Goal: Transaction & Acquisition: Subscribe to service/newsletter

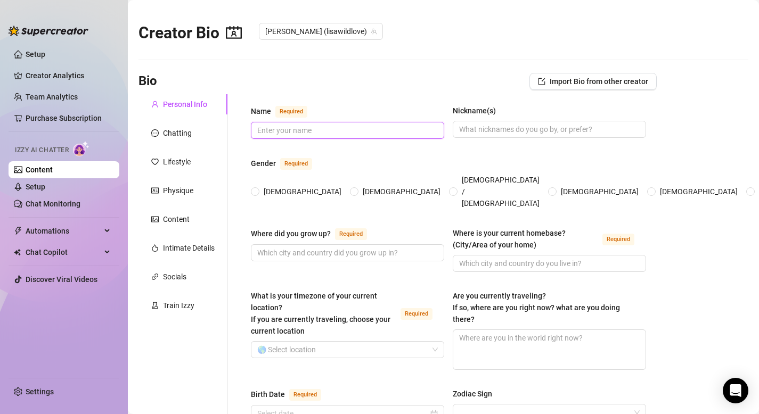
click at [287, 126] on input "Name Required" at bounding box center [346, 131] width 178 height 12
type input "[PERSON_NAME]"
click at [499, 130] on input "Nickname(s)" at bounding box center [548, 130] width 178 height 12
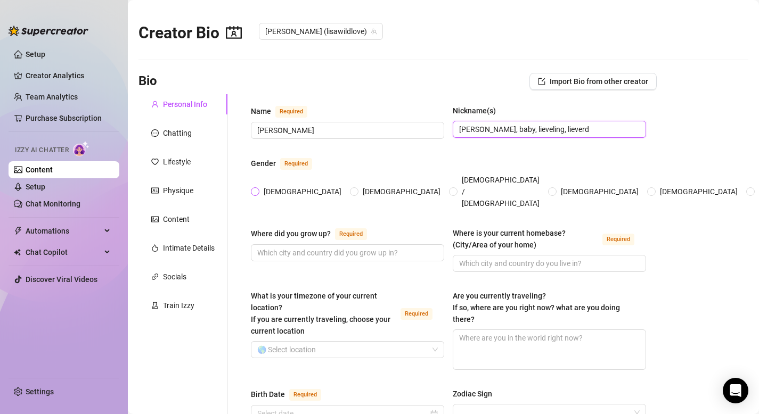
type input "[PERSON_NAME], baby, lieveling, lieverd"
click at [258, 187] on span at bounding box center [255, 191] width 9 height 9
click at [258, 189] on input "[DEMOGRAPHIC_DATA]" at bounding box center [255, 192] width 4 height 7
radio input "true"
click at [329, 247] on input "Where did you grow up? Required" at bounding box center [346, 253] width 178 height 12
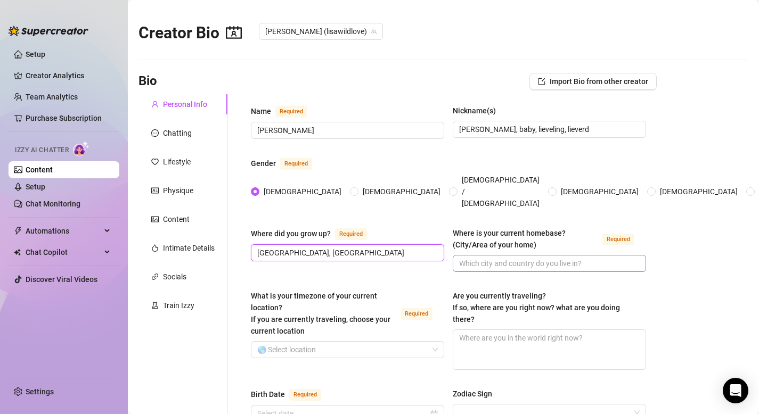
type input "[GEOGRAPHIC_DATA], [GEOGRAPHIC_DATA]"
click at [526, 258] on input "Where is your current homebase? (City/Area of your home) Required" at bounding box center [548, 264] width 178 height 12
type input "H"
type input "Gent"
click at [309, 342] on input "What is your timezone of your current location? If you are currently traveling,…" at bounding box center [342, 350] width 171 height 16
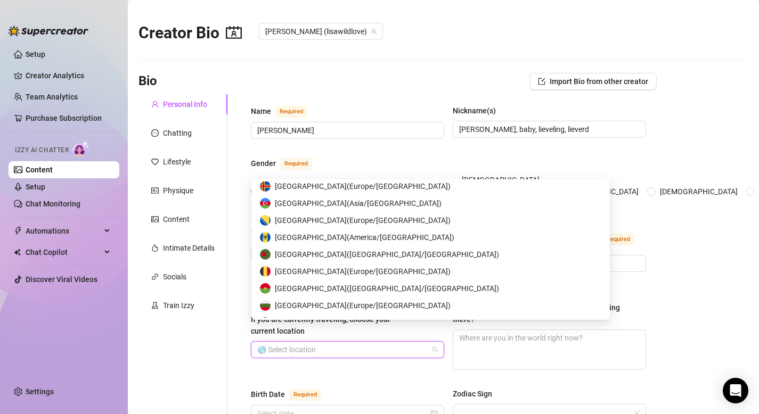
scroll to position [473, 0]
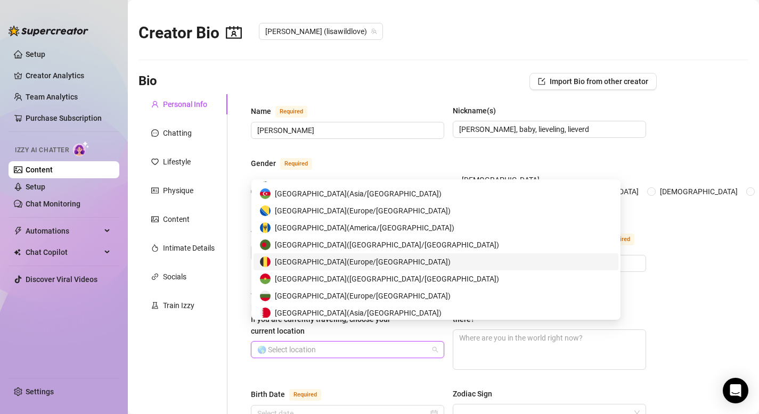
click at [318, 254] on div "[GEOGRAPHIC_DATA] ( [GEOGRAPHIC_DATA]/[GEOGRAPHIC_DATA] )" at bounding box center [435, 261] width 365 height 17
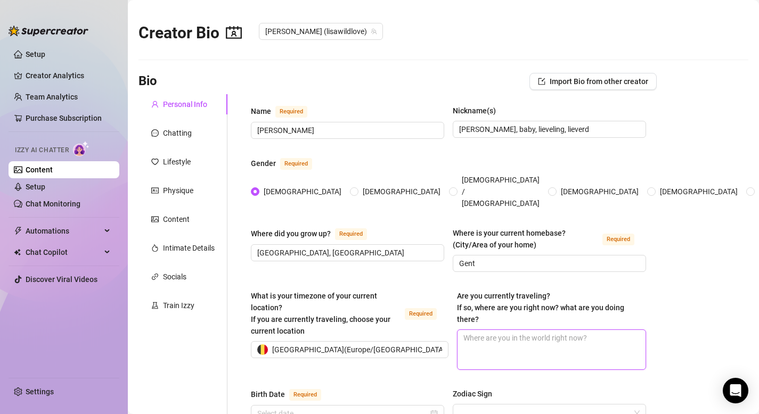
click at [493, 330] on textarea "Are you currently traveling? If so, where are you right now? what are you doing…" at bounding box center [551, 349] width 188 height 39
type textarea "N"
type textarea "No"
type textarea "Not"
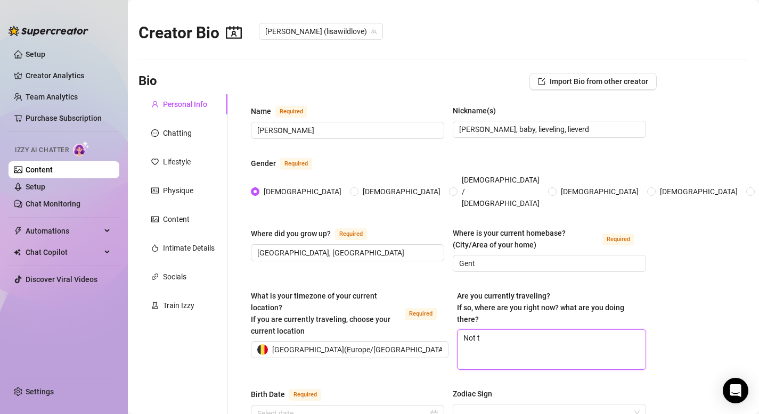
type textarea "Not te"
type textarea "Not ter"
type textarea "Not te"
type textarea "Not t"
type textarea "Not tr"
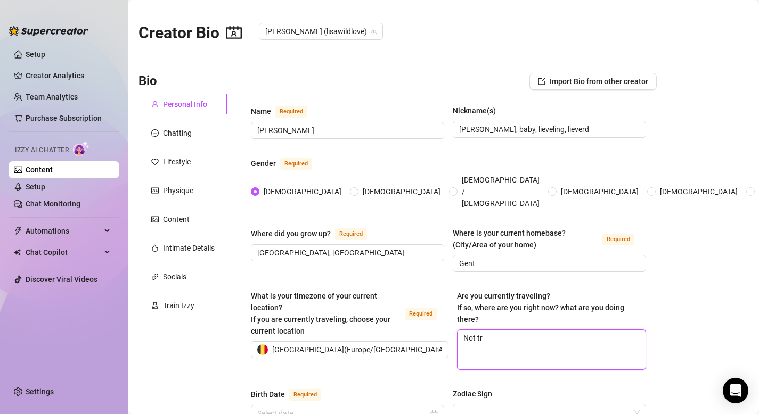
type textarea "Not tra"
type textarea "Not trav"
type textarea "Not travel"
type textarea "Not traveli"
type textarea "Not travelin"
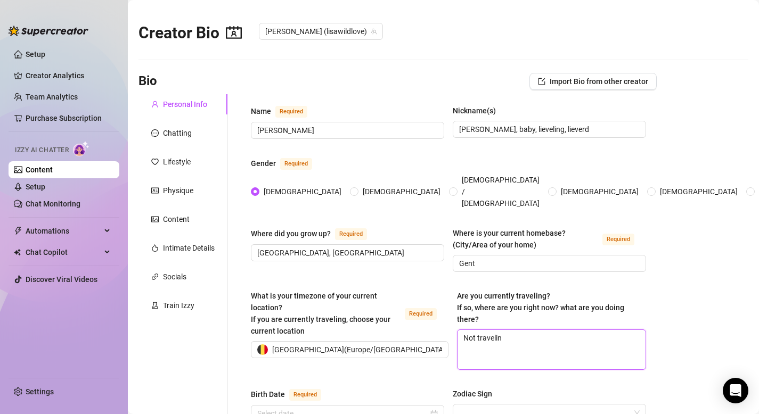
type textarea "Not traveling"
type textarea "Not traveling,"
type textarea "Not traveling, g"
type textarea "Not traveling, go"
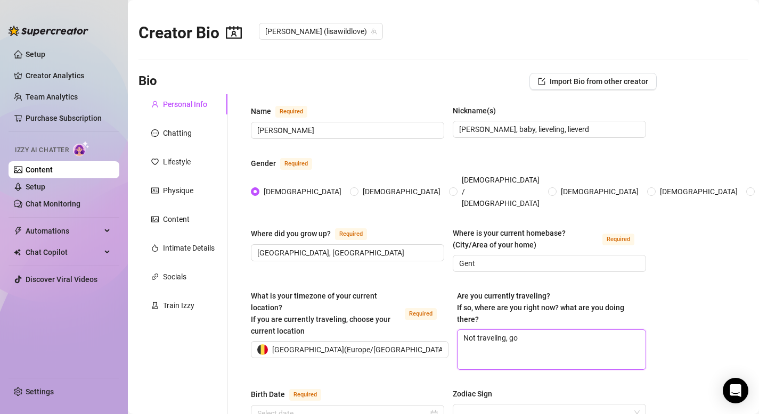
type textarea "Not traveling, goi"
type textarea "Not traveling, goin"
type textarea "Not traveling, going"
type textarea "Not traveling, goin"
type textarea "Not traveling, goi"
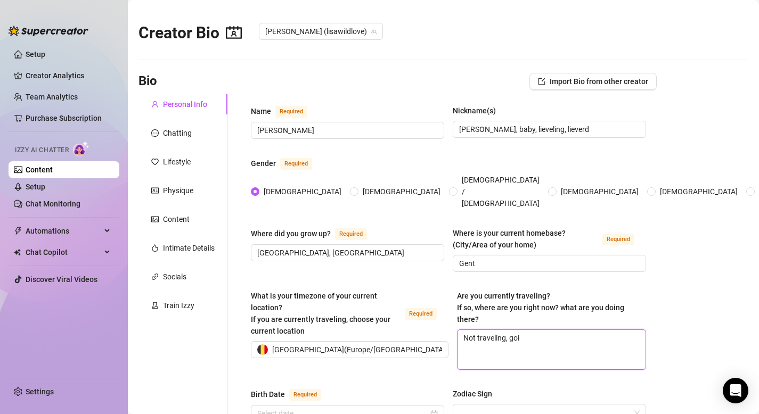
type textarea "Not traveling, go"
type textarea "Not traveling, g"
type textarea "Not traveling,"
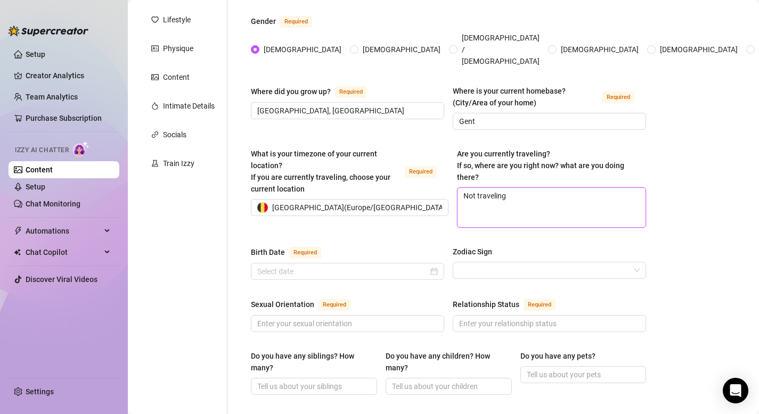
scroll to position [147, 0]
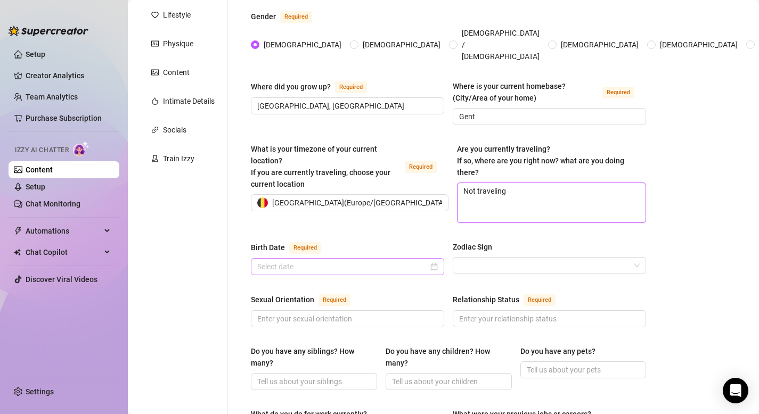
type textarea "Not traveling"
click at [403, 261] on input "Birth Date Required" at bounding box center [342, 267] width 171 height 12
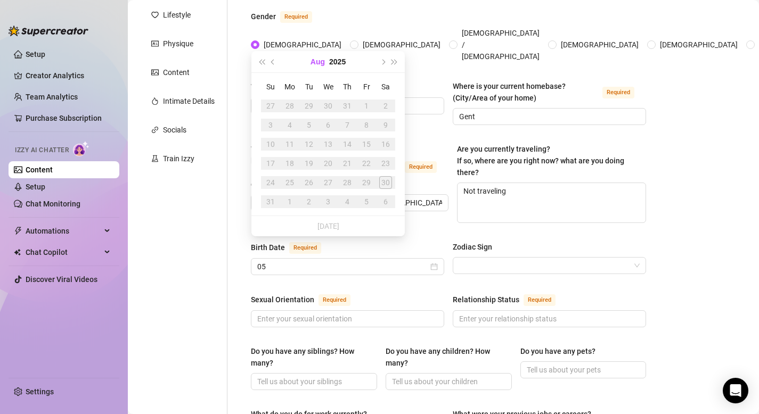
click at [314, 62] on button "Aug" at bounding box center [317, 61] width 14 height 21
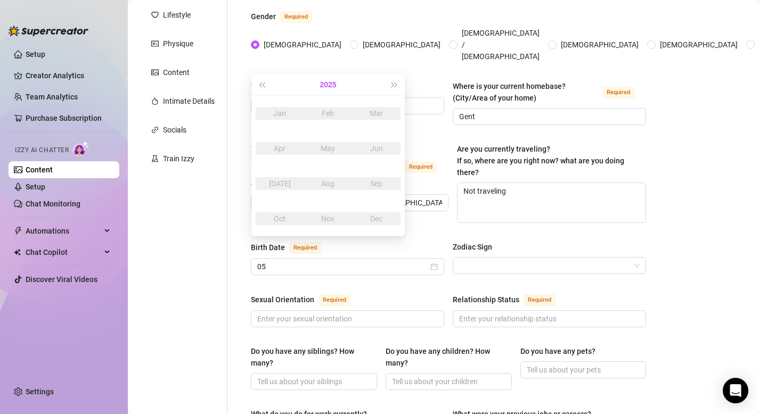
click at [333, 82] on button "2025" at bounding box center [327, 84] width 17 height 21
click at [315, 85] on button "[DATE] - [DATE]" at bounding box center [328, 84] width 36 height 21
click at [263, 82] on button "Last year (Control + left)" at bounding box center [262, 84] width 12 height 21
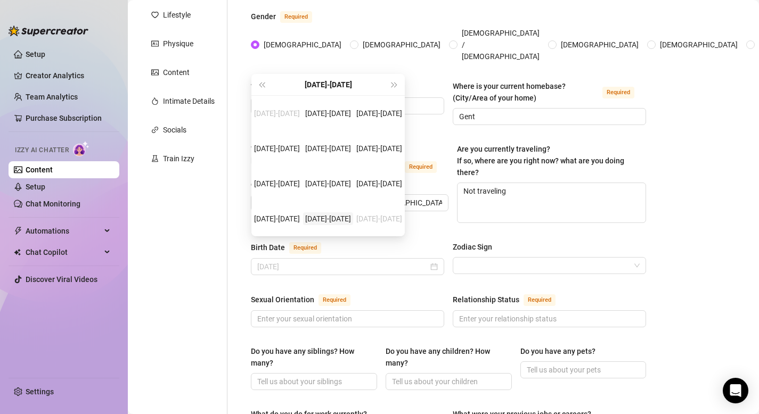
click at [336, 214] on div "[DATE]-[DATE]" at bounding box center [328, 218] width 50 height 13
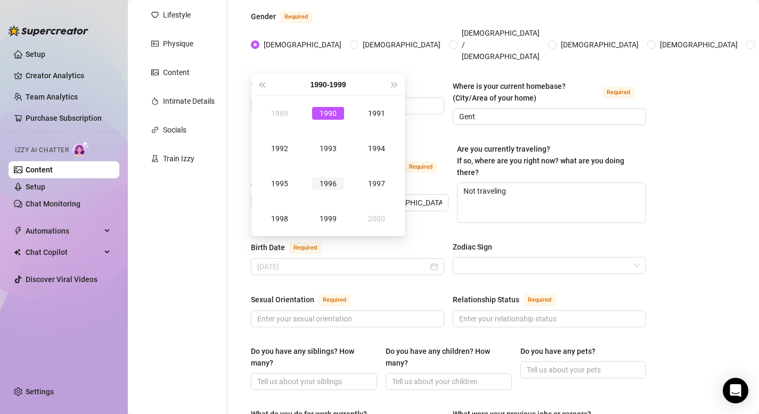
click at [324, 183] on div "1996" at bounding box center [328, 183] width 32 height 13
click at [373, 118] on div "Mar" at bounding box center [376, 113] width 32 height 13
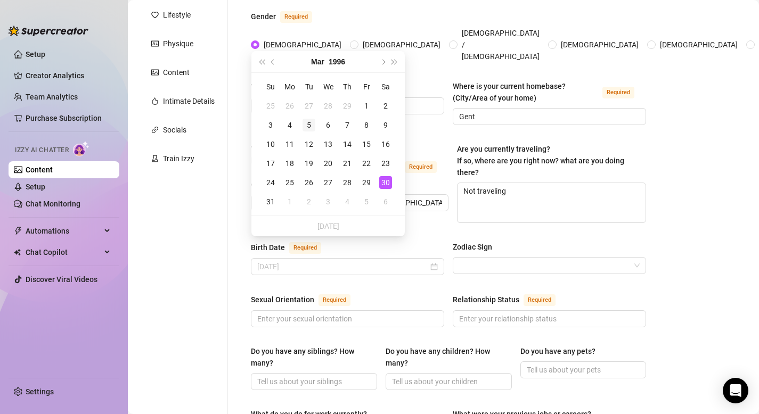
type input "[DATE]"
click at [306, 124] on div "5" at bounding box center [308, 125] width 13 height 13
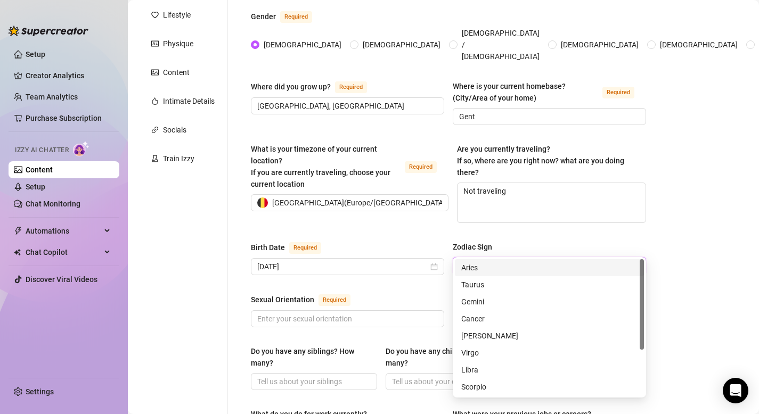
click at [534, 258] on input "Zodiac Sign" at bounding box center [544, 266] width 171 height 16
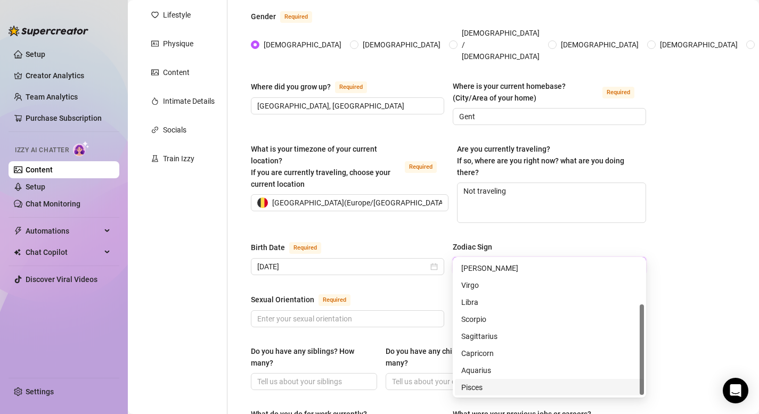
click at [481, 387] on div "Pisces" at bounding box center [549, 388] width 176 height 12
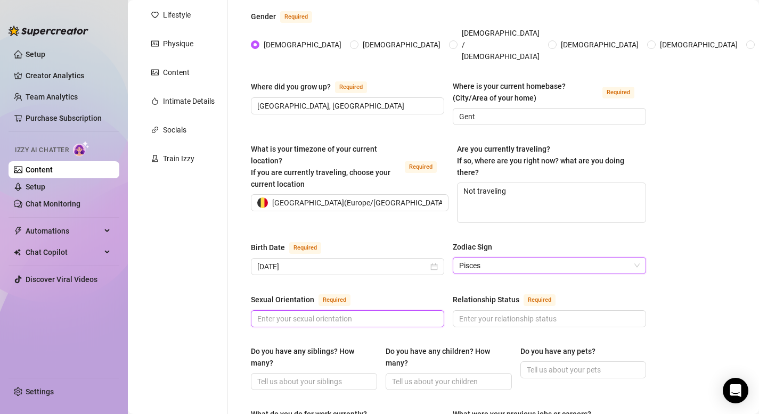
click at [359, 313] on input "Sexual Orientation Required" at bounding box center [346, 319] width 178 height 12
type input "[DEMOGRAPHIC_DATA]"
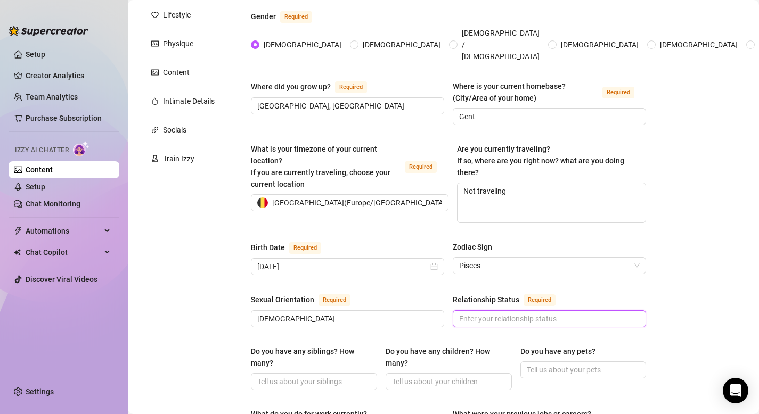
click at [558, 313] on input "Relationship Status Required" at bounding box center [548, 319] width 178 height 12
type input "single"
click at [325, 376] on input "Do you have any siblings? How many?" at bounding box center [312, 382] width 111 height 12
type input "4, 3 brothers and 1 sister, I'm the 4th"
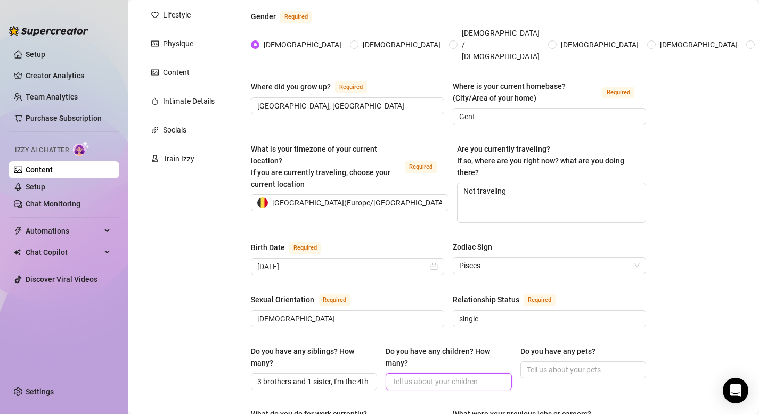
scroll to position [0, 0]
click at [435, 376] on input "Do you have any children? How many?" at bounding box center [447, 382] width 111 height 12
type input "2"
click at [564, 364] on input "Do you have any pets?" at bounding box center [582, 370] width 111 height 12
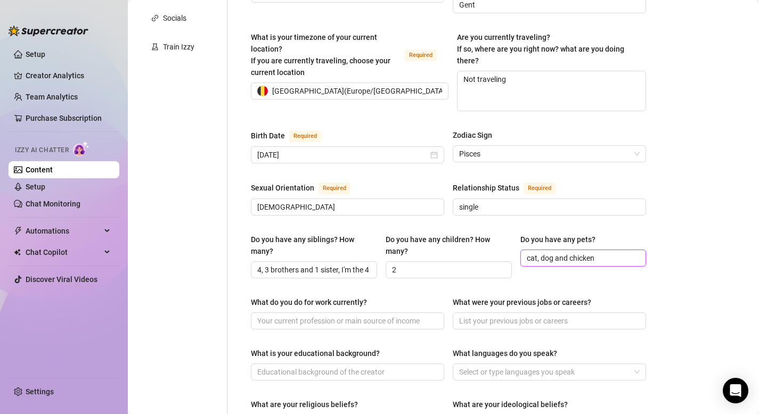
scroll to position [268, 0]
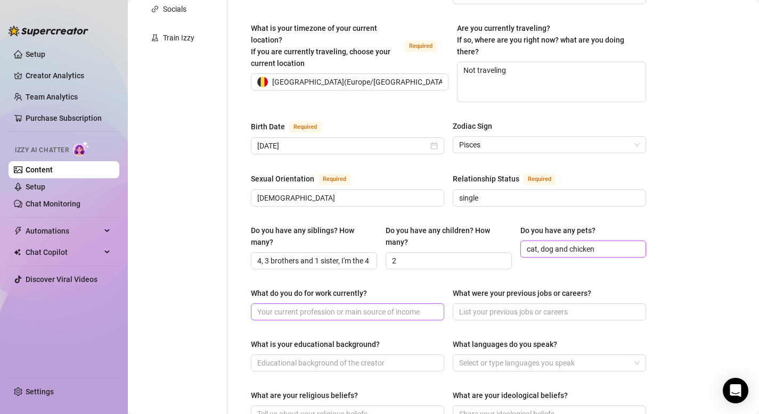
type input "cat, dog and chicken"
click at [330, 306] on input "What do you do for work currently?" at bounding box center [346, 312] width 178 height 12
type input "social media influencer"
click at [575, 306] on input "What were your previous jobs or careers?" at bounding box center [548, 312] width 178 height 12
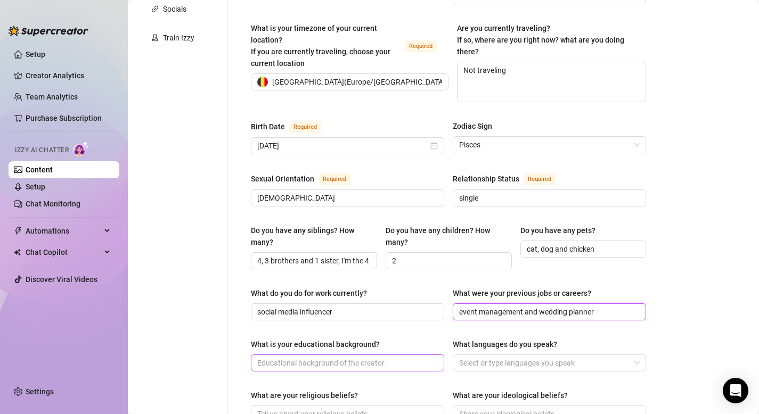
type input "event management and wedding planner"
click at [378, 357] on input "What is your educational background?" at bounding box center [346, 363] width 178 height 12
click at [507, 356] on div at bounding box center [544, 363] width 178 height 15
type input "psychologie"
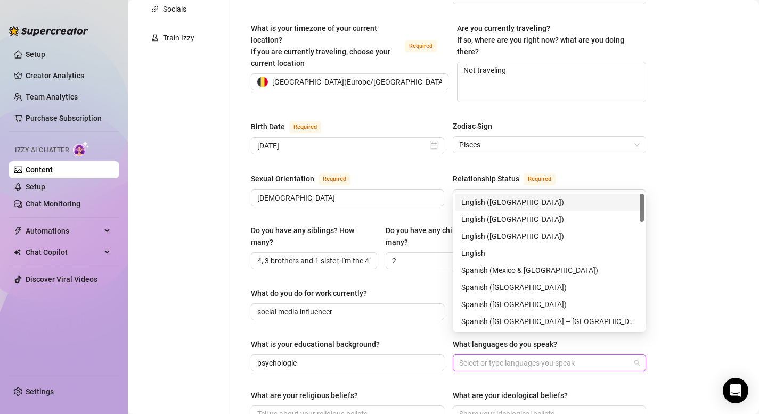
click at [484, 204] on div "English ([GEOGRAPHIC_DATA])" at bounding box center [549, 202] width 176 height 12
type input "fr"
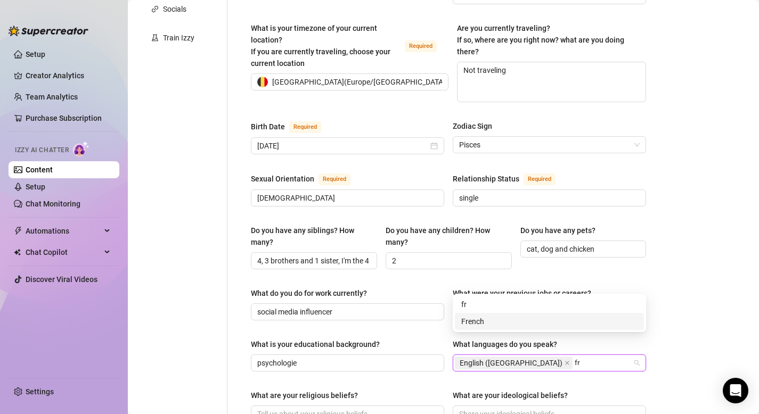
click at [522, 324] on div "French" at bounding box center [549, 322] width 176 height 12
type input "d"
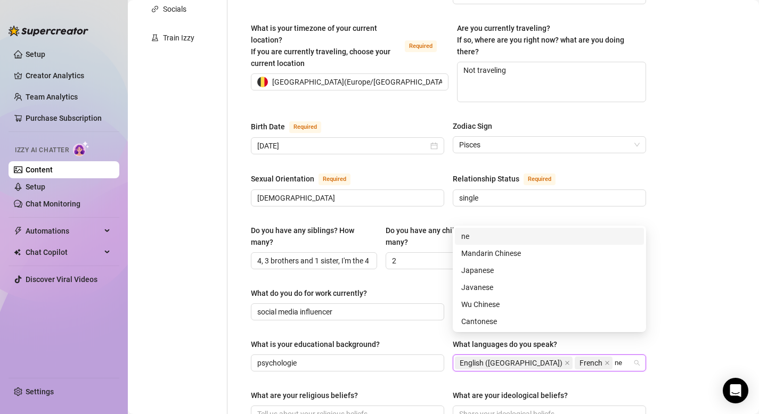
type input "n"
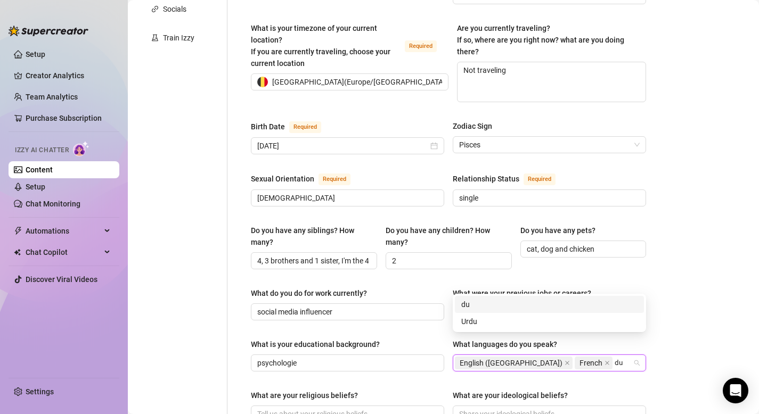
type input "d"
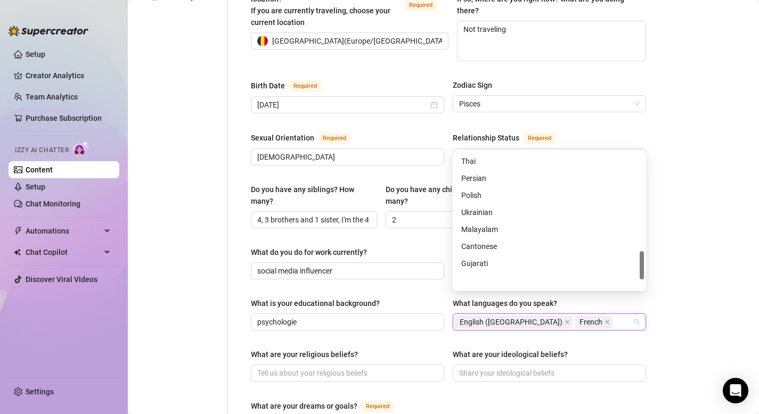
scroll to position [0, 0]
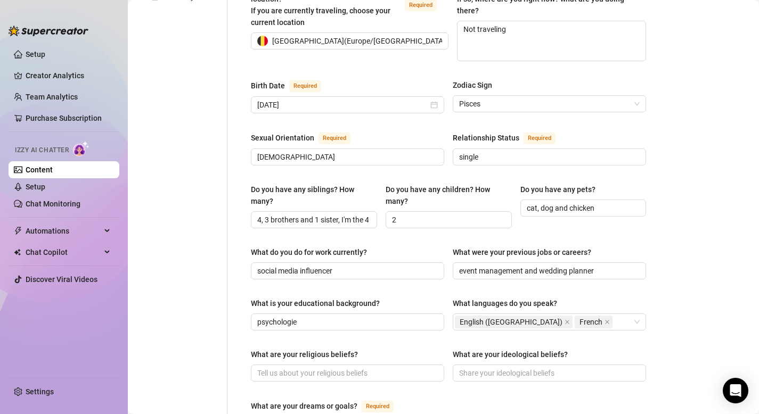
click at [746, 181] on main "Creator Bio [PERSON_NAME] (lisawildlove) Bio Import Bio from other creator Pers…" at bounding box center [443, 234] width 631 height 1086
click at [586, 315] on div "English ([GEOGRAPHIC_DATA]) French" at bounding box center [544, 322] width 178 height 15
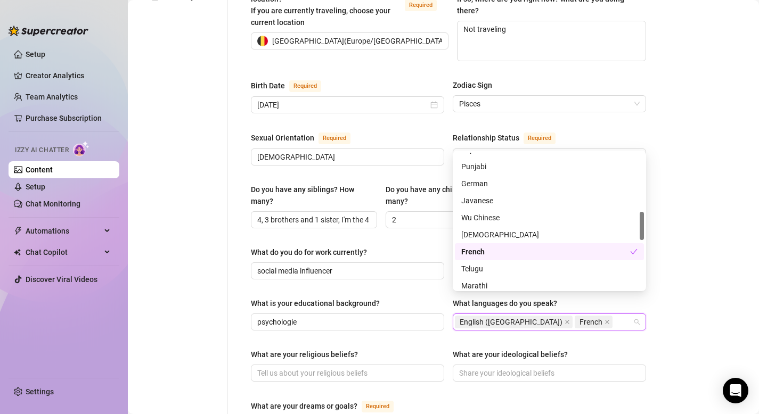
scroll to position [284, 0]
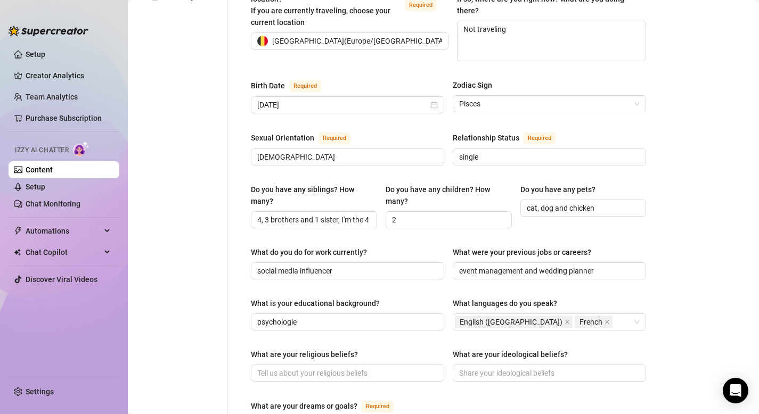
click at [711, 240] on main "Creator Bio [PERSON_NAME] (lisawildlove) Bio Import Bio from other creator Pers…" at bounding box center [443, 234] width 631 height 1086
click at [293, 367] on input "What are your religious beliefs?" at bounding box center [346, 373] width 178 height 12
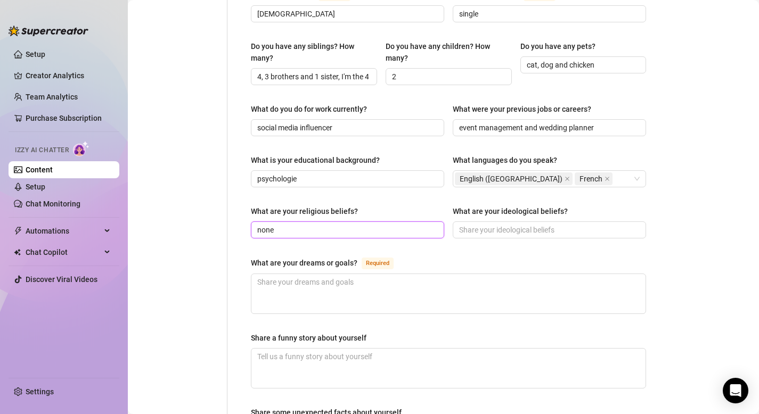
scroll to position [458, 0]
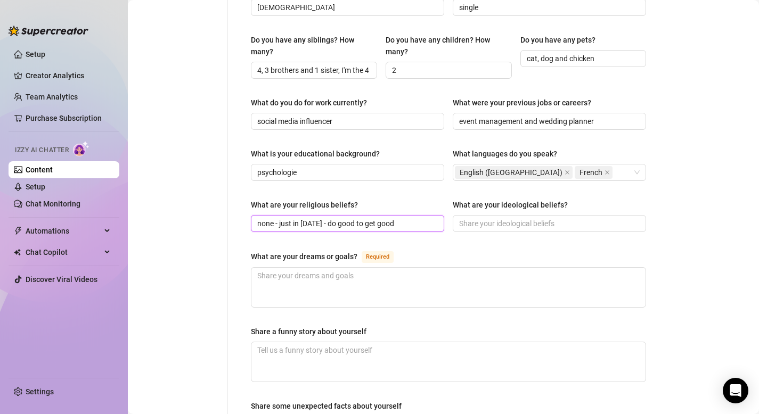
type input "none - just in [DATE] - do good to get good"
drag, startPoint x: 502, startPoint y: 184, endPoint x: 561, endPoint y: 187, distance: 59.7
click at [561, 199] on div "What are your ideological beliefs?" at bounding box center [510, 205] width 115 height 12
copy div "ideological beliefs"
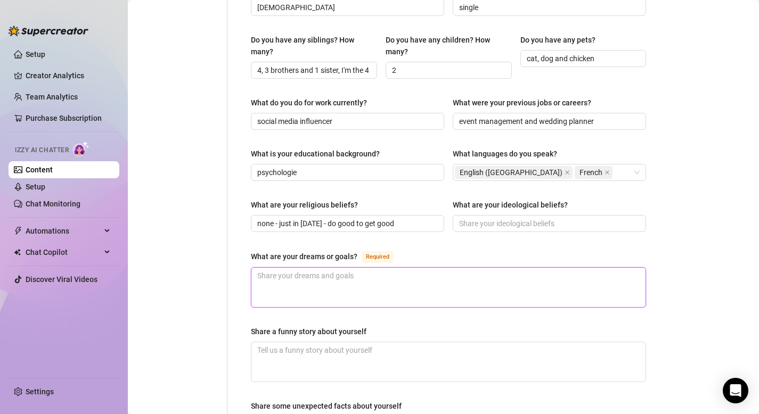
click at [340, 270] on textarea "What are your dreams or goals? Required" at bounding box center [448, 287] width 394 height 39
type textarea "t"
type textarea "to"
type textarea "to t"
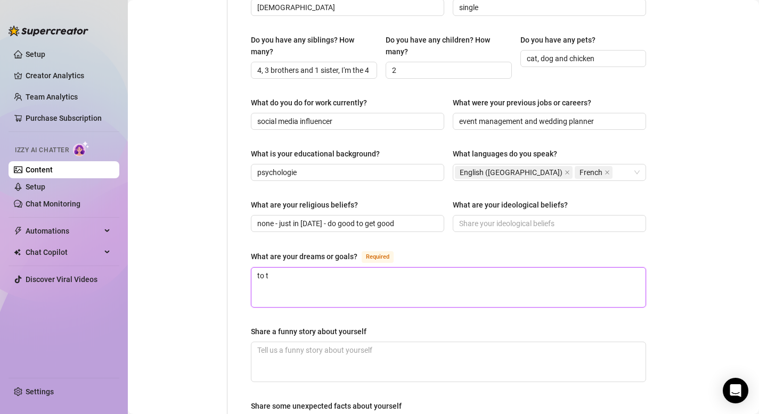
type textarea "to tr"
type textarea "to tra"
type textarea "to trav"
type textarea "to trave"
type textarea "to travel"
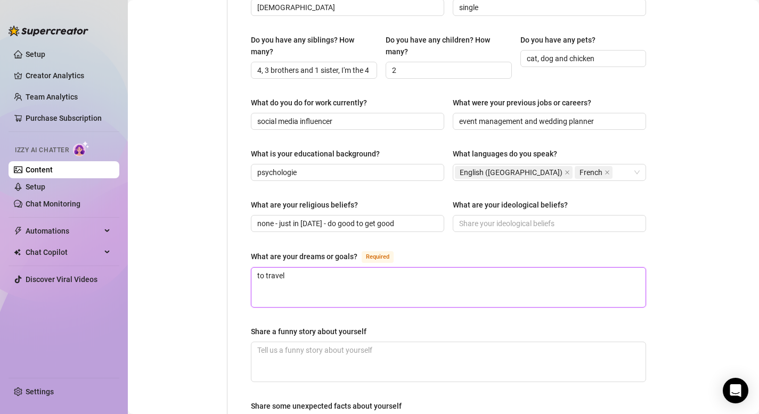
type textarea "to travel"
type textarea "to travel a"
type textarea "to travel a l"
type textarea "to travel a lo"
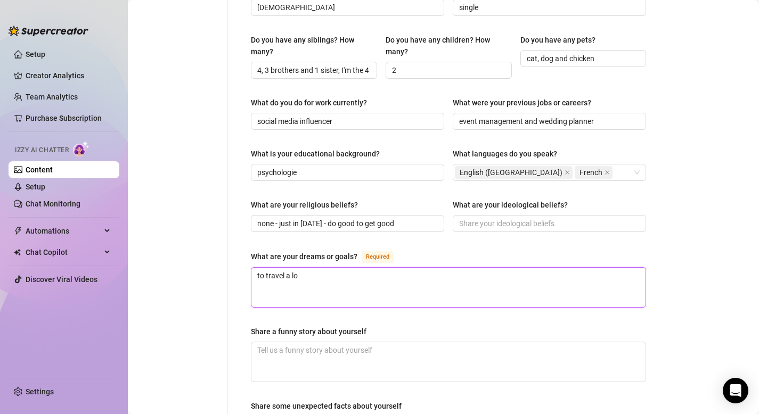
type textarea "to travel a lot"
type textarea "to travel a lot,"
type textarea "to travel a lot, b"
type textarea "to travel a lot, be"
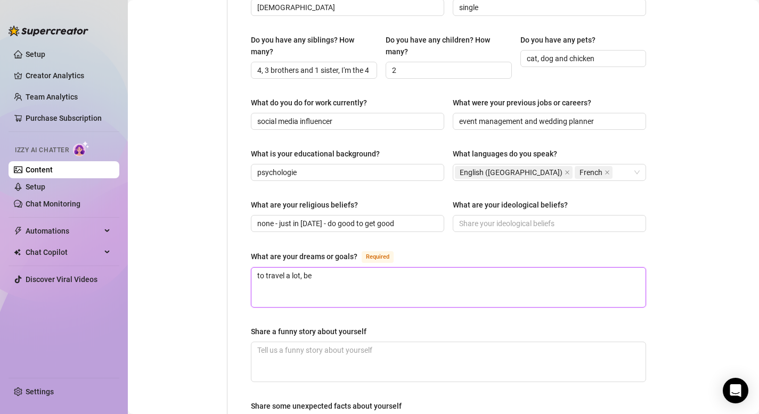
type textarea "to travel a lot, be"
type textarea "to travel a lot, be h"
type textarea "to travel a lot, be he"
type textarea "to travel a lot, be hea"
type textarea "to travel a lot, be heal"
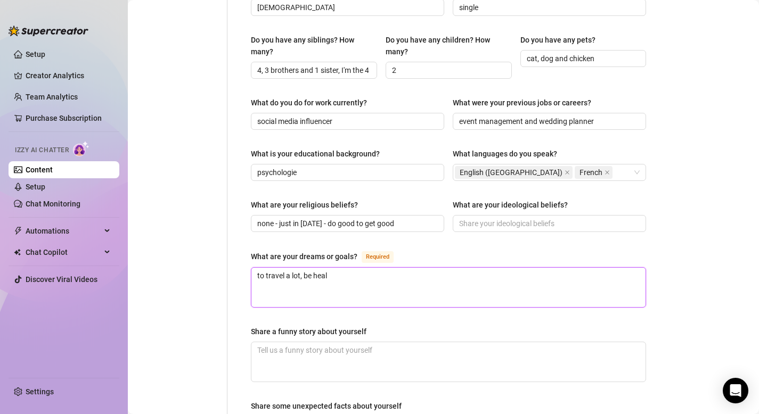
type textarea "to travel a lot, be healt"
type textarea "to travel a lot, be health"
type textarea "to travel a lot, be healthy"
type textarea "to travel a lot, be healthy a"
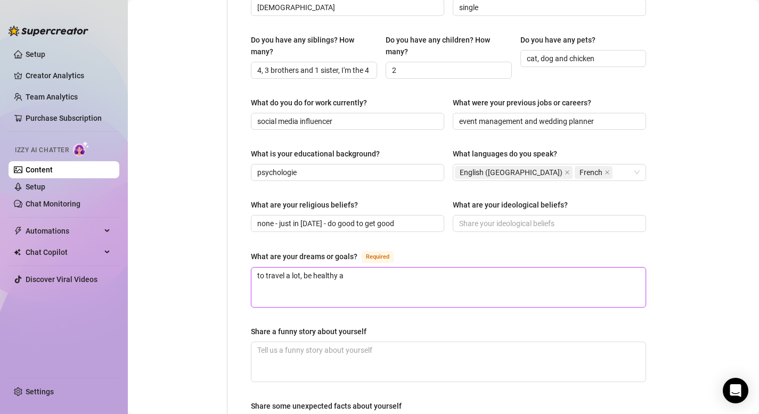
type textarea "to travel a lot, be healthy an"
type textarea "to travel a lot, be healthy and"
type textarea "to travel a lot, be healthy and b"
type textarea "to travel a lot, be healthy and be"
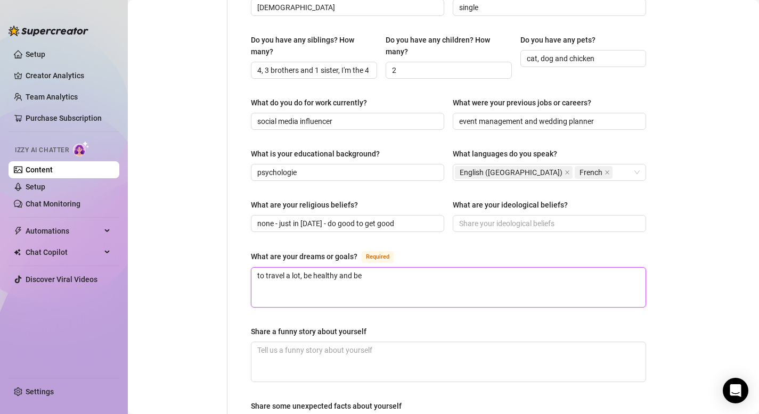
type textarea "to travel a lot, be healthy and be"
type textarea "to travel a lot, be healthy and be h"
type textarea "to travel a lot, be healthy and be ha"
type textarea "to travel a lot, be healthy and be hap"
type textarea "to travel a lot, be healthy and be happ"
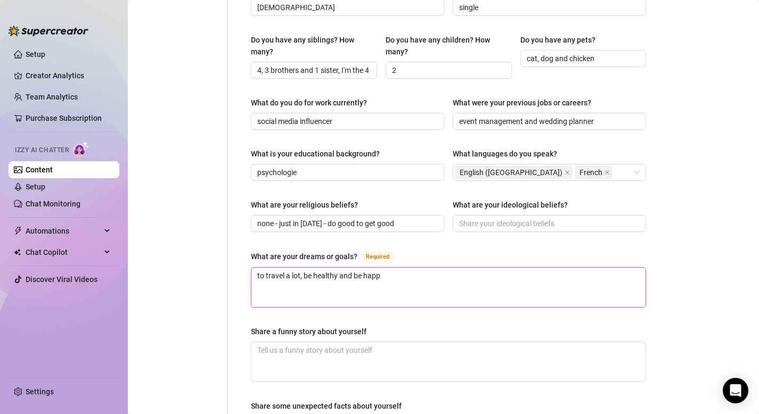
type textarea "to travel a lot, be healthy and be happy"
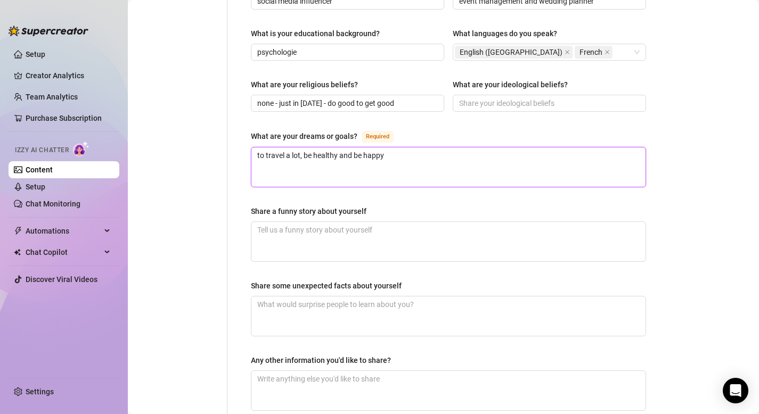
scroll to position [589, 0]
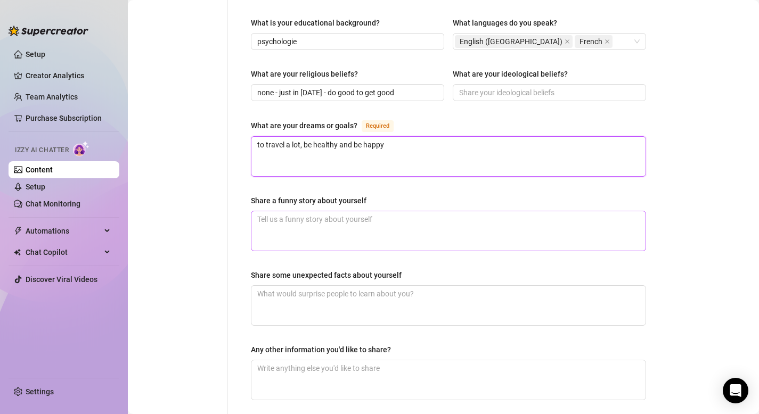
type textarea "to travel a lot, be healthy and be happy"
click at [326, 218] on textarea "Share a funny story about yourself" at bounding box center [448, 230] width 394 height 39
type textarea "i"
type textarea "i'"
type textarea "i'm"
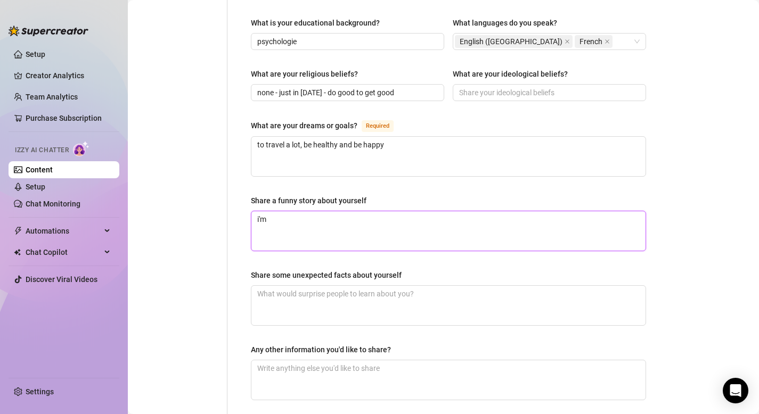
type textarea "i'm"
type textarea "i'm c"
type textarea "i'm cl"
type textarea "i'm clu"
type textarea "i'm [PERSON_NAME]"
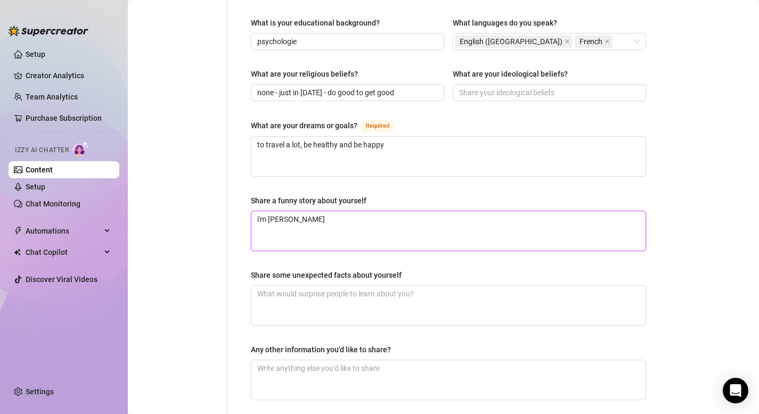
type textarea "i'm clums"
type textarea "i'm clumsy"
type textarea "i'm clumsy s"
type textarea "i'm clumsy so"
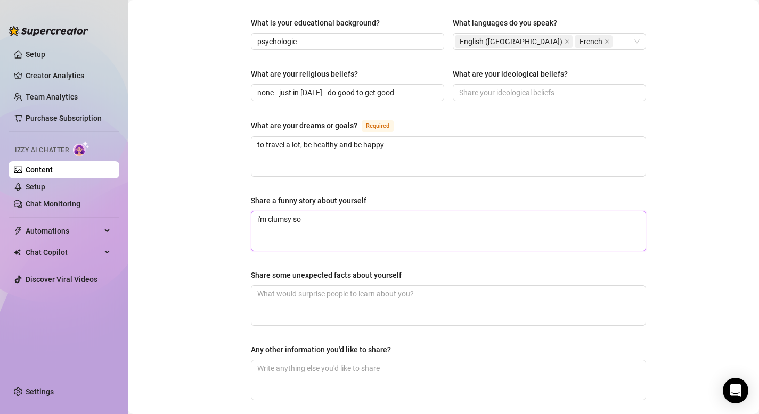
type textarea "i'm clumsy som"
type textarea "i'm clumsy some"
type textarea "i'm clumsy somet"
type textarea "i'm clumsy someti"
type textarea "i'm clumsy sometim"
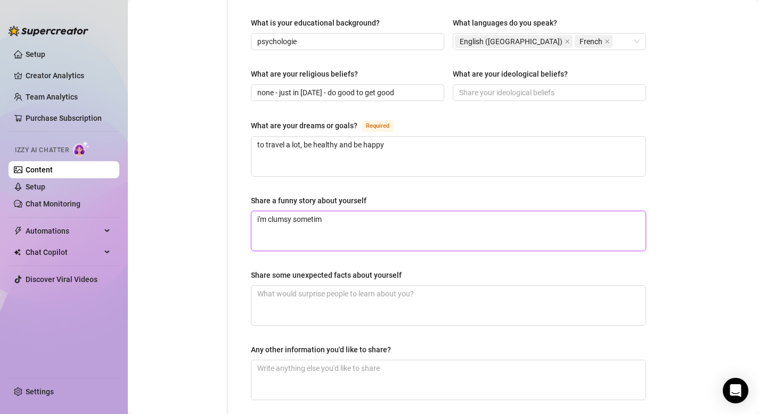
type textarea "i'm clumsy sometime"
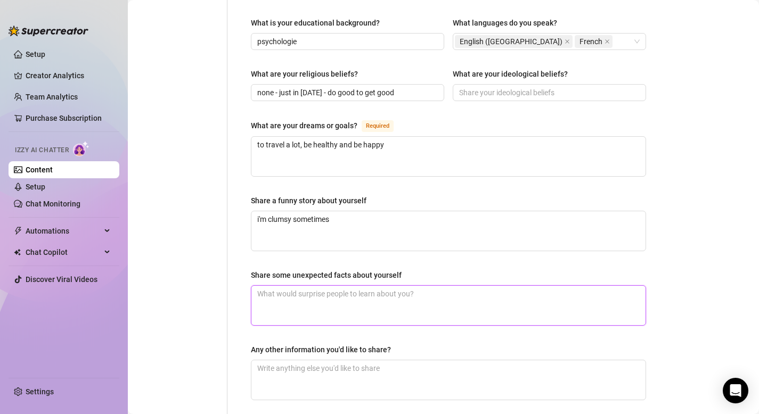
click at [379, 289] on textarea "Share some unexpected facts about yourself" at bounding box center [448, 305] width 394 height 39
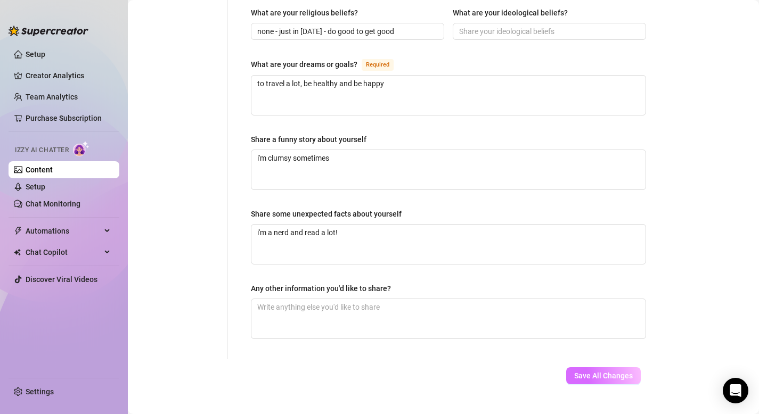
click at [600, 372] on span "Save All Changes" at bounding box center [603, 376] width 59 height 9
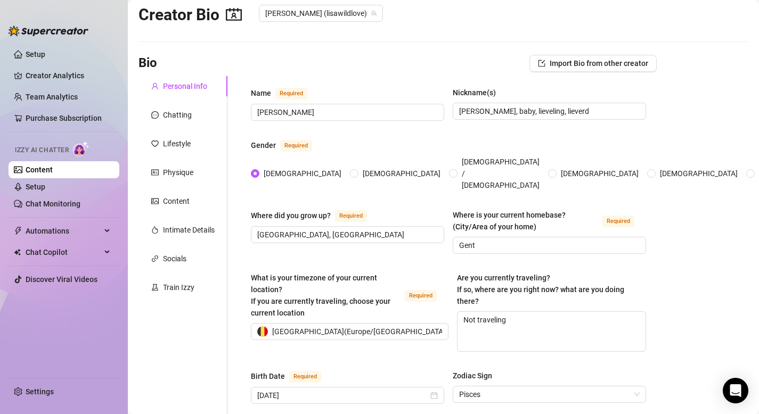
scroll to position [0, 0]
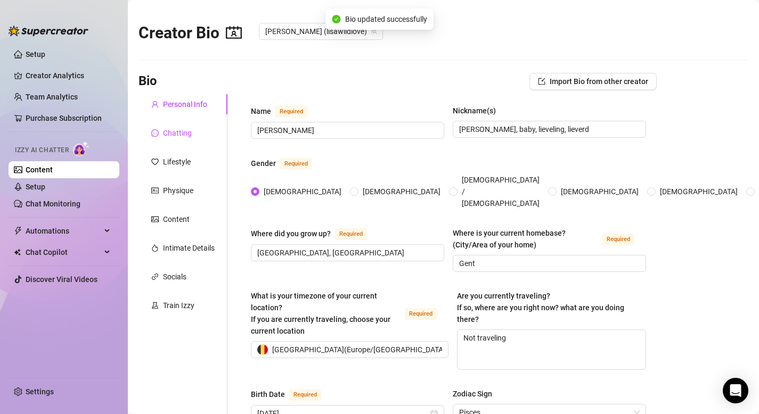
click at [171, 132] on div "Chatting" at bounding box center [177, 133] width 29 height 12
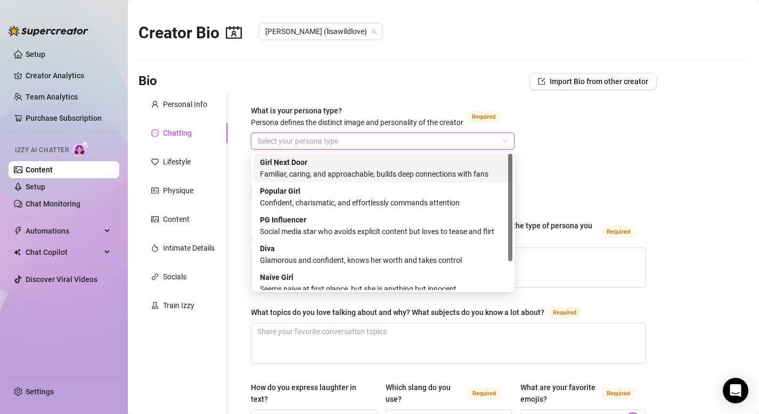
click at [384, 146] on input "What is your persona type? [PERSON_NAME] defines the distinct image and persona…" at bounding box center [377, 141] width 241 height 16
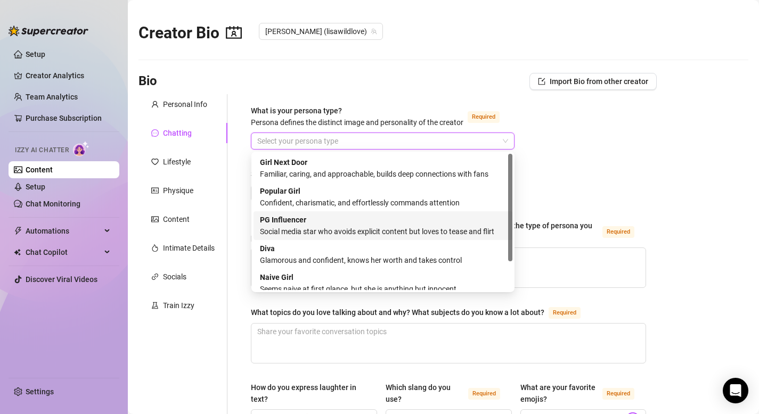
click at [372, 230] on div "Social media star who avoids explicit content but loves to tease and flirt" at bounding box center [383, 232] width 246 height 12
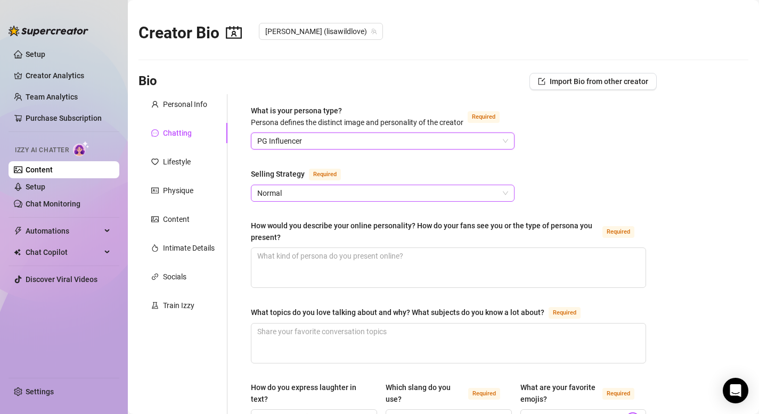
click at [305, 191] on span "Normal" at bounding box center [382, 193] width 251 height 16
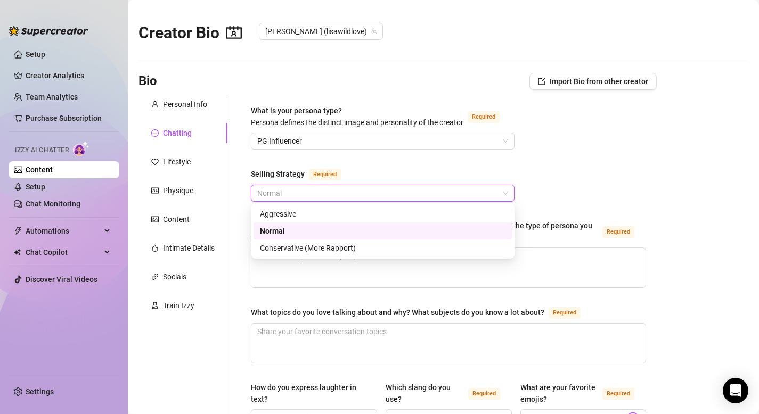
click at [310, 232] on div "Normal" at bounding box center [383, 231] width 246 height 12
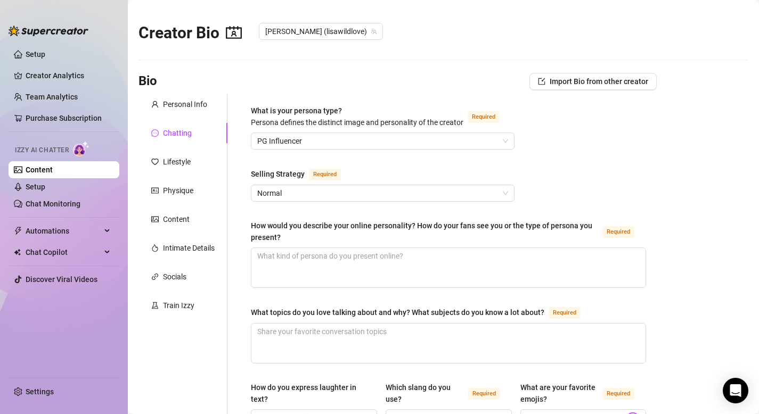
click at [295, 253] on textarea "How would you describe your online personality? How do your fans see you or the…" at bounding box center [448, 267] width 394 height 39
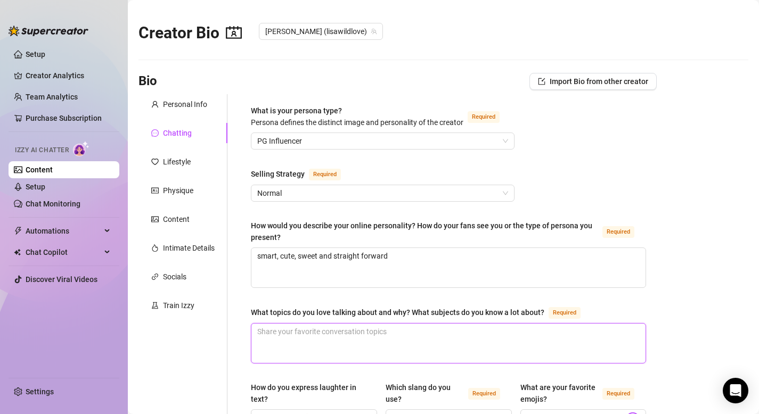
click at [355, 351] on textarea "What topics do you love talking about and why? What subjects do you know a lot …" at bounding box center [448, 343] width 394 height 39
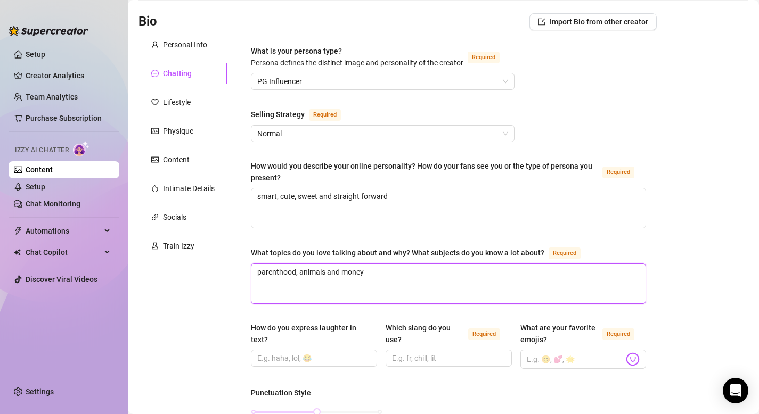
scroll to position [86, 0]
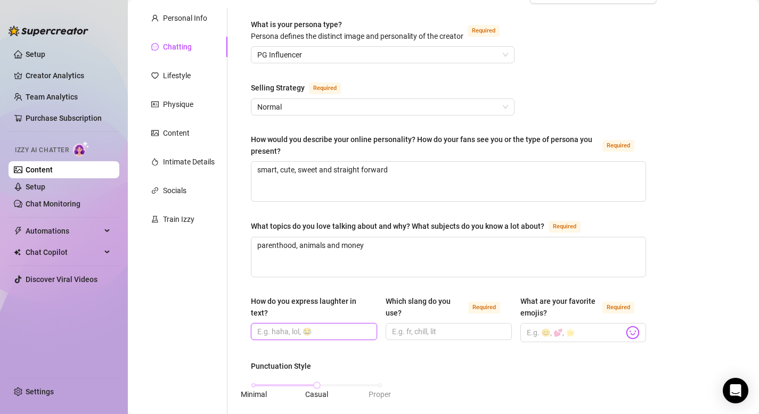
click at [298, 331] on input "How do you express laughter in text?" at bounding box center [312, 332] width 111 height 12
click at [445, 333] on input "Which slang do you use? Required" at bounding box center [447, 332] width 111 height 12
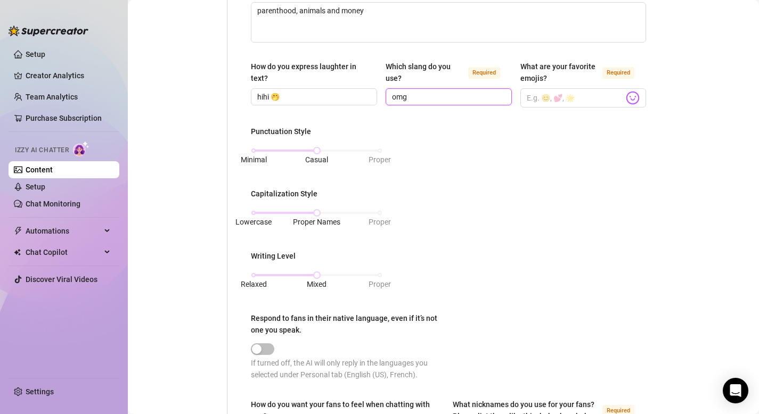
scroll to position [321, 0]
click at [563, 95] on input "What are your favorite emojis? Required" at bounding box center [575, 99] width 97 height 14
click at [635, 102] on img at bounding box center [633, 99] width 14 height 14
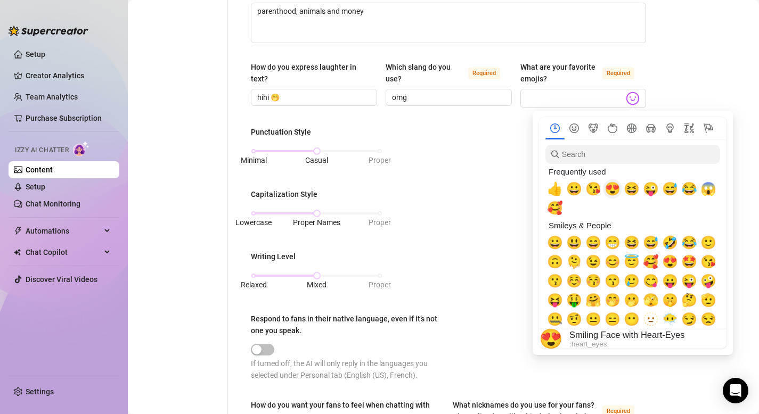
click at [604, 190] on div "😍" at bounding box center [612, 188] width 19 height 19
click at [592, 191] on span "😘" at bounding box center [593, 189] width 16 height 15
click at [654, 190] on span "😜" at bounding box center [651, 189] width 16 height 15
click at [668, 190] on span "😅" at bounding box center [670, 189] width 16 height 15
click at [712, 286] on span "🤪" at bounding box center [708, 281] width 16 height 15
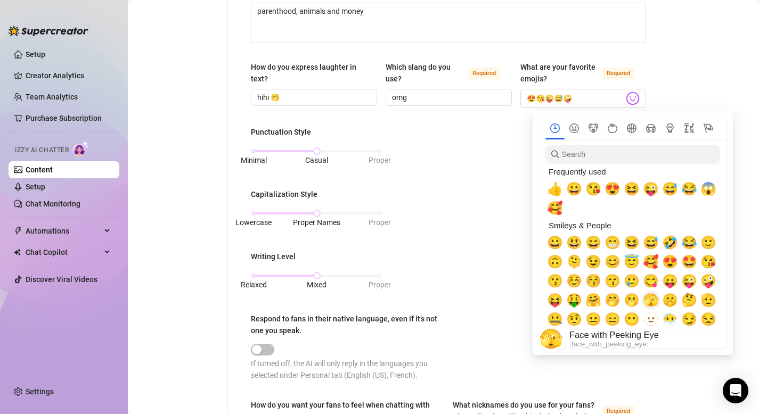
click at [652, 302] on span "🫣" at bounding box center [651, 300] width 16 height 15
click at [614, 301] on span "🤭" at bounding box center [612, 300] width 16 height 15
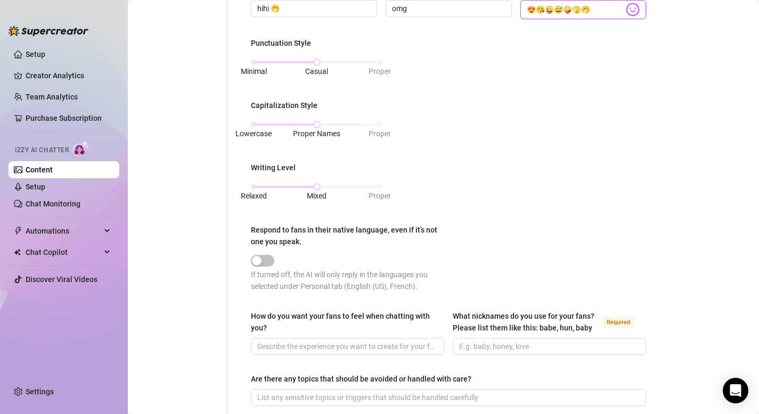
scroll to position [417, 0]
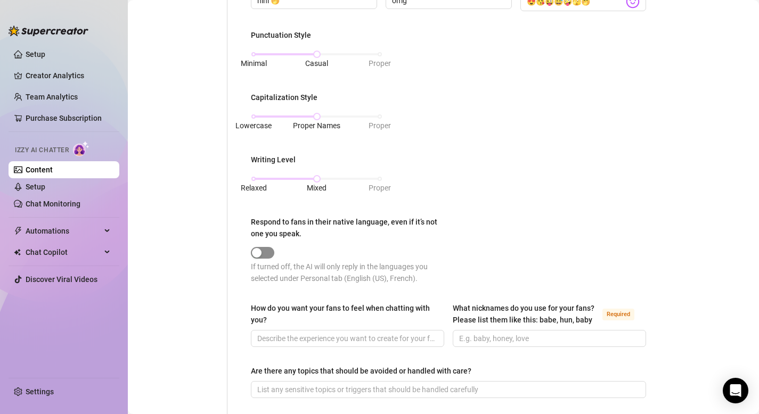
click at [259, 249] on div "button" at bounding box center [257, 253] width 10 height 10
click at [267, 253] on span "button" at bounding box center [262, 253] width 23 height 12
click at [259, 252] on div "button" at bounding box center [257, 253] width 10 height 10
click at [271, 248] on span "button" at bounding box center [262, 253] width 23 height 12
drag, startPoint x: 260, startPoint y: 253, endPoint x: 300, endPoint y: 252, distance: 39.9
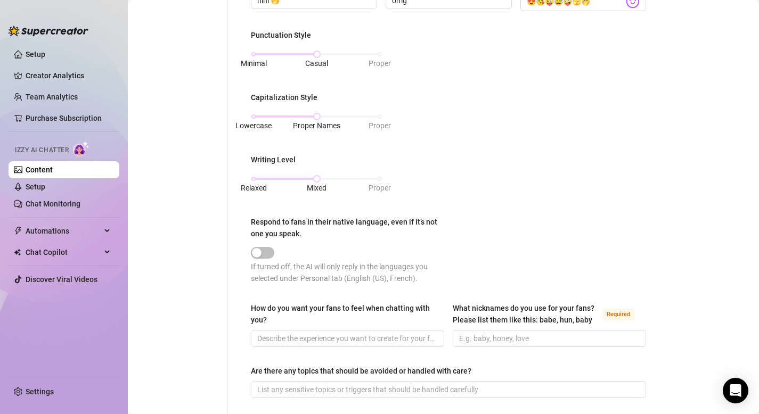
click at [299, 252] on div at bounding box center [350, 252] width 198 height 12
click at [285, 334] on input "How do you want your fans to feel when chatting with you?" at bounding box center [346, 339] width 178 height 12
click at [499, 335] on input "What nicknames do you use for your fans? Please list them like this: babe, hun,…" at bounding box center [548, 339] width 178 height 12
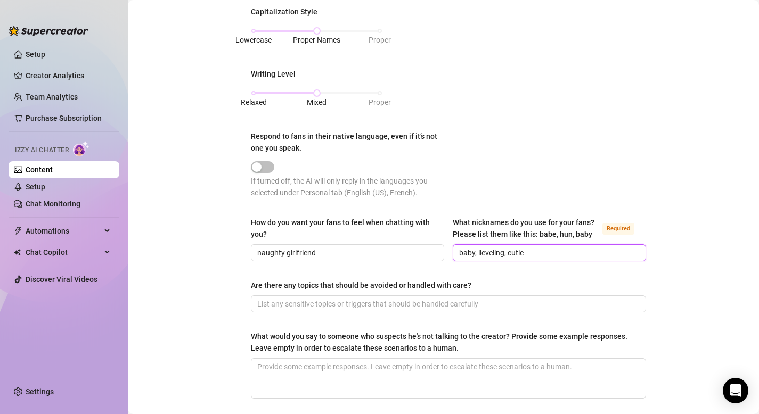
scroll to position [529, 0]
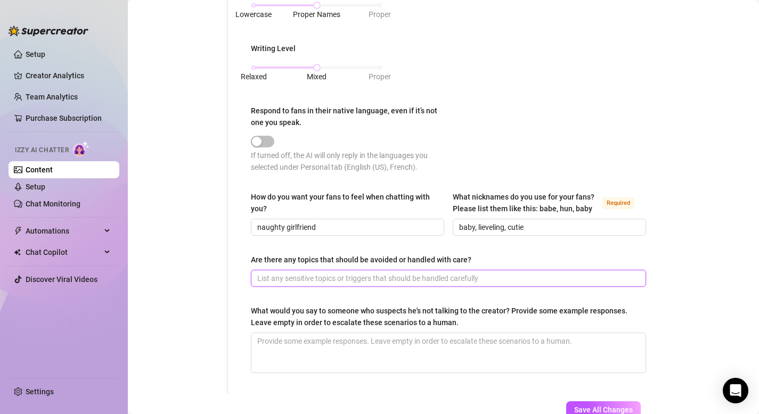
click at [478, 277] on input "Are there any topics that should be avoided or handled with care?" at bounding box center [447, 279] width 380 height 12
click at [306, 277] on input "don't talk abou escorting or meeting up" at bounding box center [447, 279] width 380 height 12
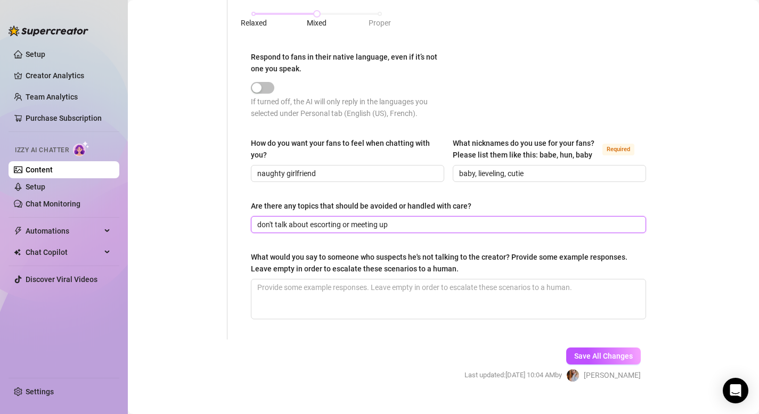
scroll to position [600, 0]
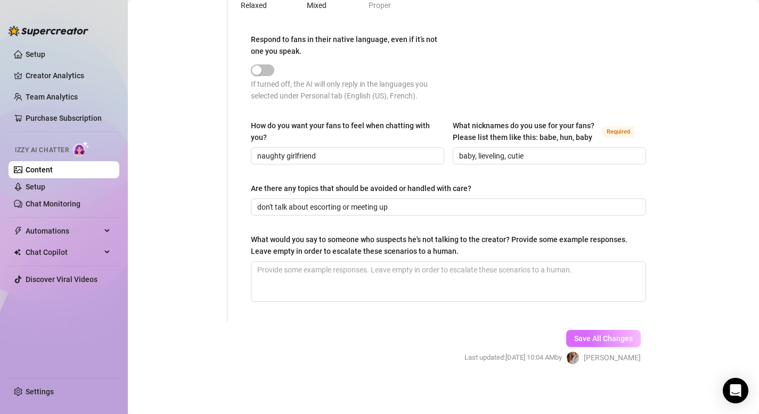
click at [600, 334] on span "Save All Changes" at bounding box center [603, 338] width 59 height 9
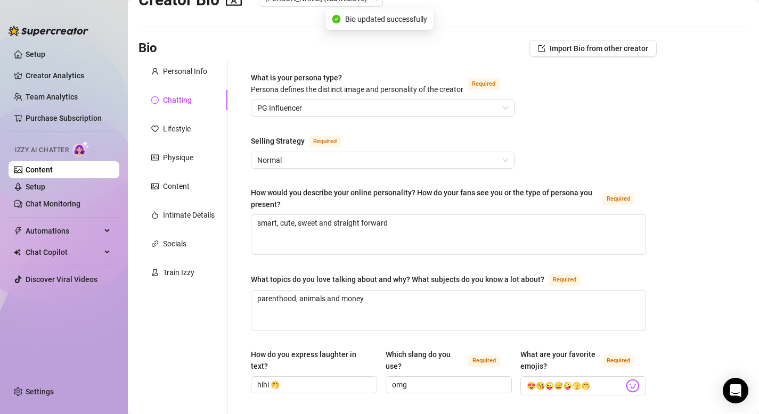
scroll to position [0, 0]
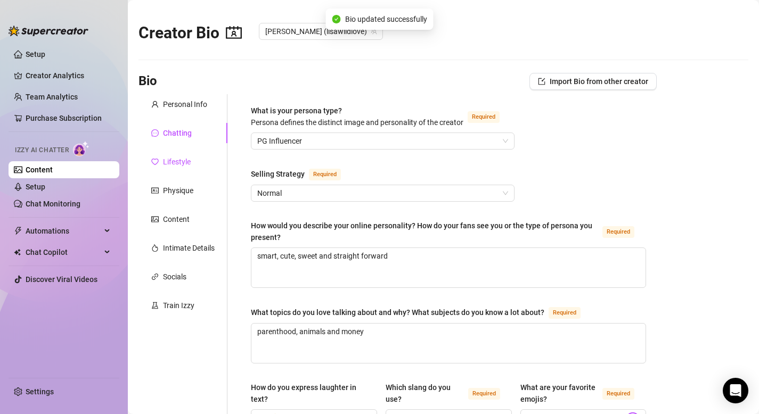
click at [174, 158] on div "Lifestyle" at bounding box center [177, 162] width 28 height 12
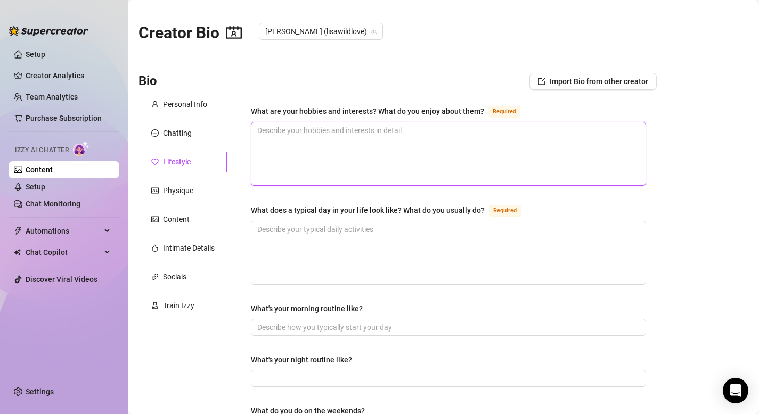
click at [370, 139] on textarea "What are your hobbies and interests? What do you enjoy about them? Required" at bounding box center [448, 153] width 394 height 63
click at [318, 242] on textarea "What does a typical day in your life look like? What do you usually do? Required" at bounding box center [448, 253] width 394 height 63
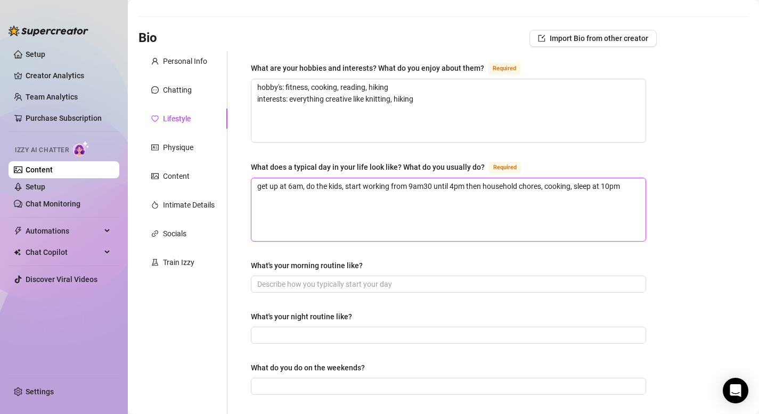
scroll to position [45, 0]
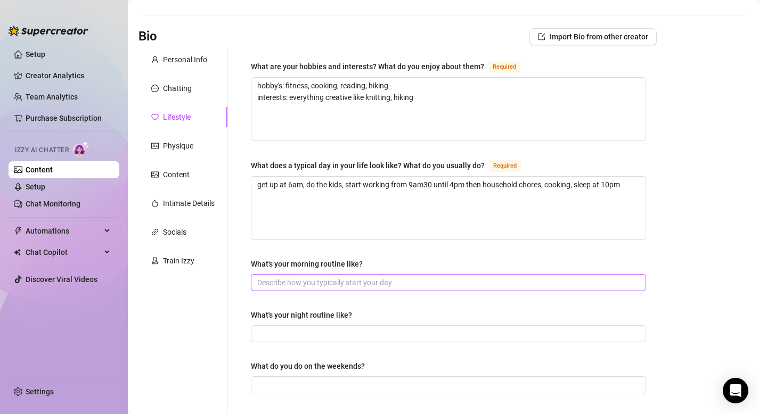
click at [351, 285] on input "What's your morning routine like?" at bounding box center [447, 283] width 380 height 12
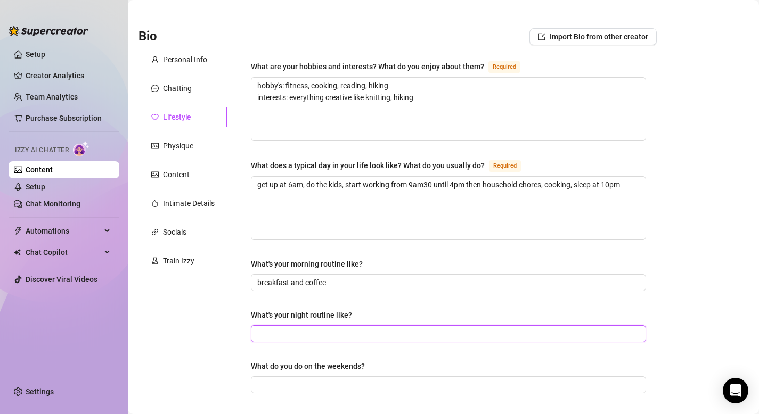
click at [305, 336] on input "What's your night routine like?" at bounding box center [447, 334] width 380 height 12
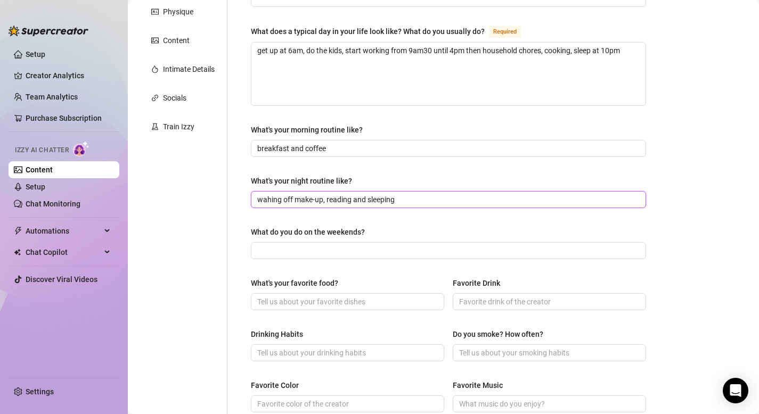
scroll to position [185, 0]
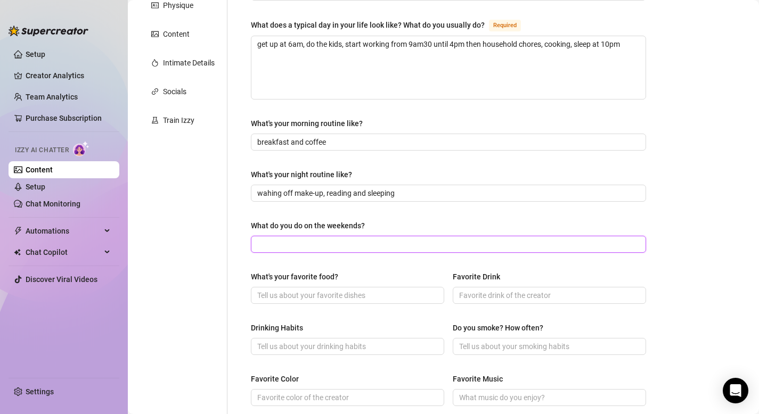
click at [319, 248] on input "What do you do on the weekends?" at bounding box center [447, 245] width 380 height 12
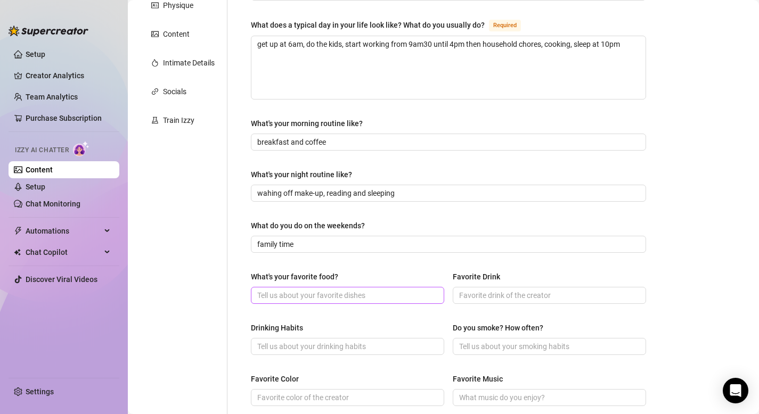
click at [299, 288] on span at bounding box center [347, 295] width 193 height 17
click at [291, 298] on input "What's your favorite food?" at bounding box center [346, 296] width 178 height 12
click at [490, 293] on input "Favorite Drink" at bounding box center [548, 296] width 178 height 12
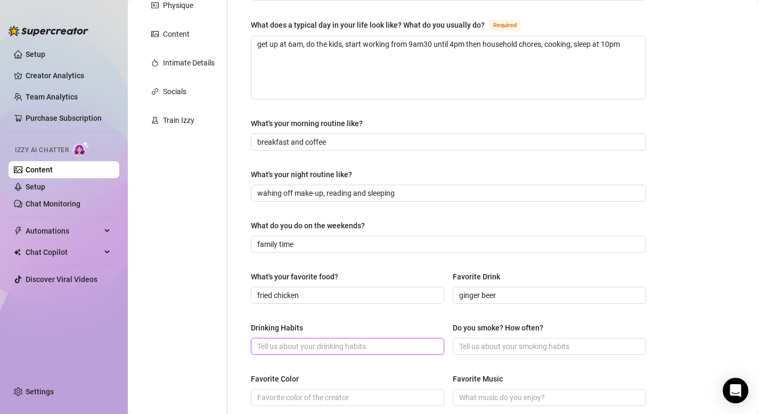
click at [339, 346] on input "Drinking Habits" at bounding box center [346, 347] width 178 height 12
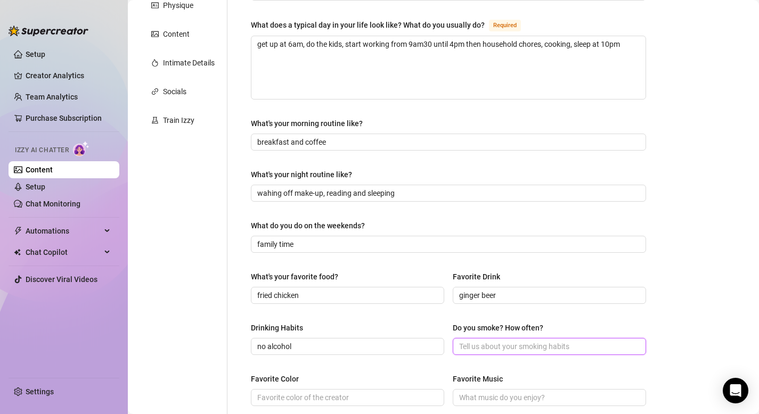
click at [534, 347] on input "Do you smoke? How often?" at bounding box center [548, 347] width 178 height 12
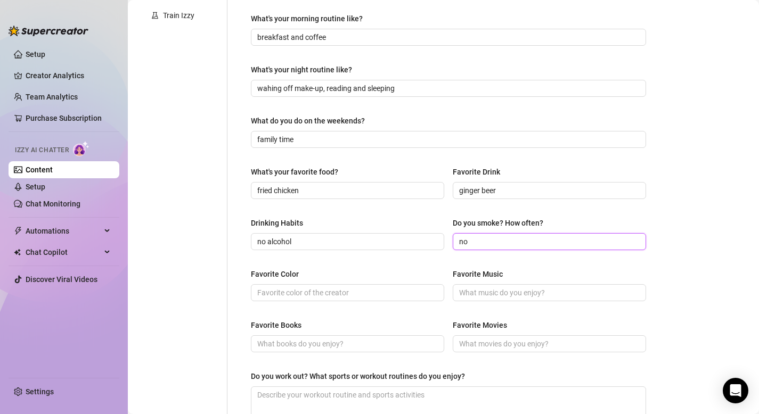
scroll to position [306, 0]
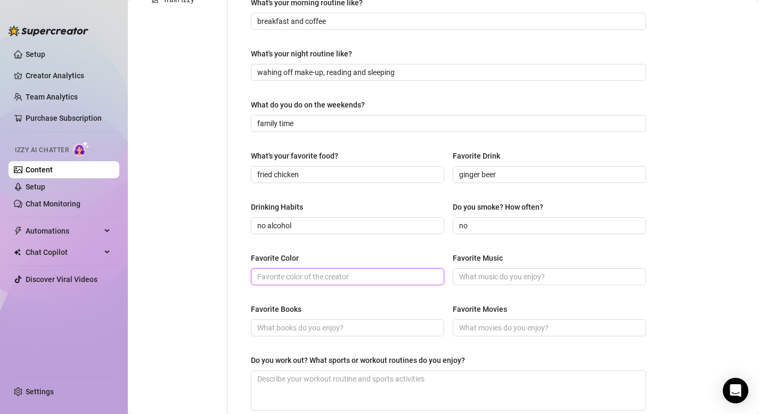
click at [307, 276] on input "Favorite Color" at bounding box center [346, 277] width 178 height 12
click at [496, 277] on input "Favorite Music" at bounding box center [548, 277] width 178 height 12
click at [316, 325] on input "Favorite Books" at bounding box center [346, 328] width 178 height 12
click at [491, 330] on input "Favorite Movies" at bounding box center [548, 328] width 178 height 12
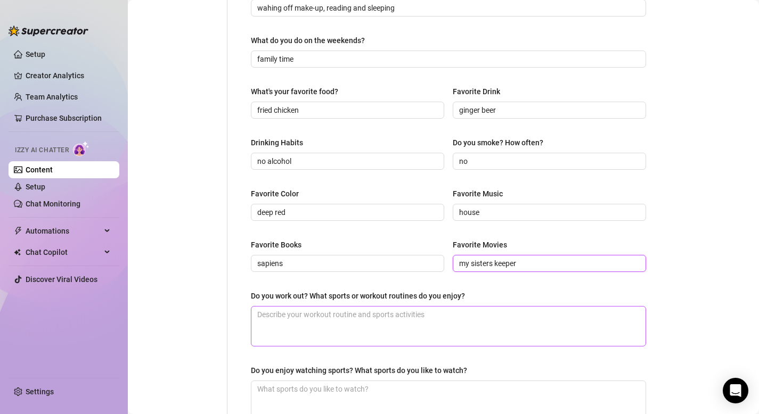
scroll to position [371, 0]
click at [338, 330] on textarea "Do you work out? What sports or workout routines do you enjoy?" at bounding box center [448, 325] width 394 height 39
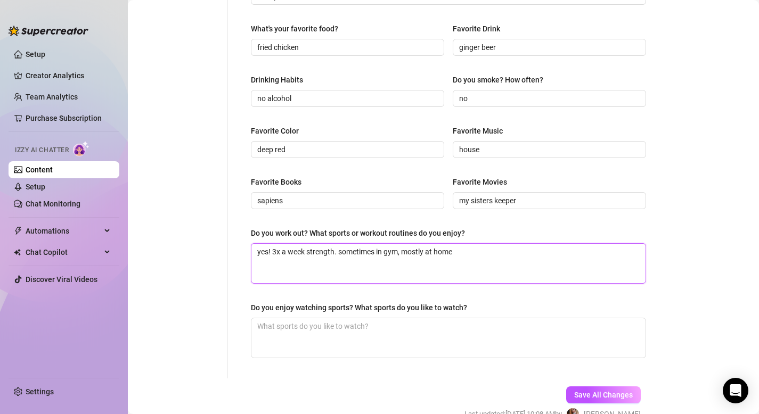
scroll to position [450, 0]
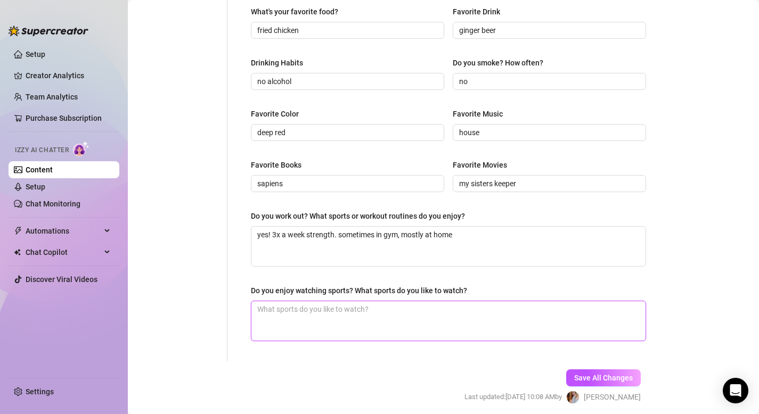
click at [320, 318] on textarea "Do you enjoy watching sports? What sports do you like to watch?" at bounding box center [448, 320] width 394 height 39
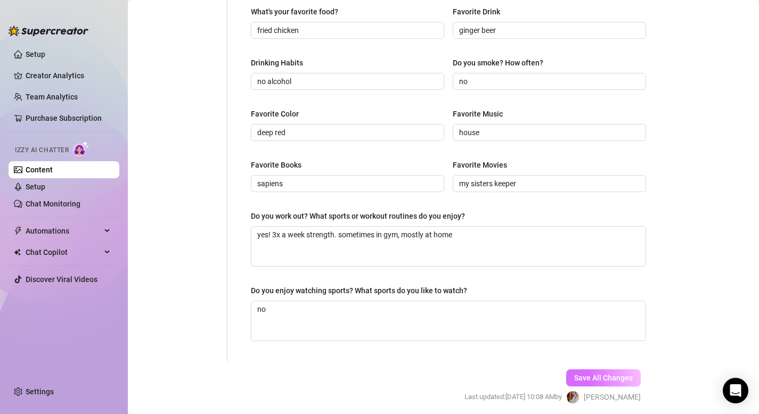
click at [611, 375] on span "Save All Changes" at bounding box center [603, 378] width 59 height 9
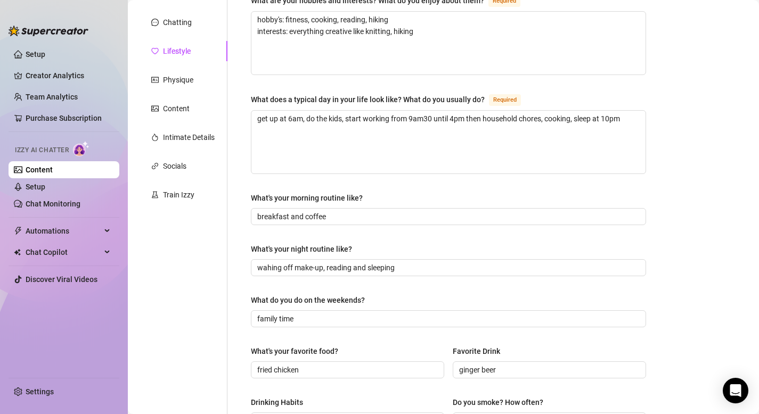
scroll to position [109, 0]
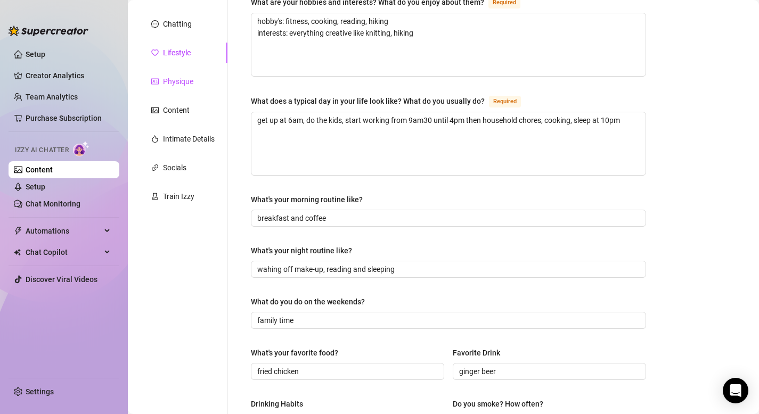
click at [172, 79] on div "Physique" at bounding box center [178, 82] width 30 height 12
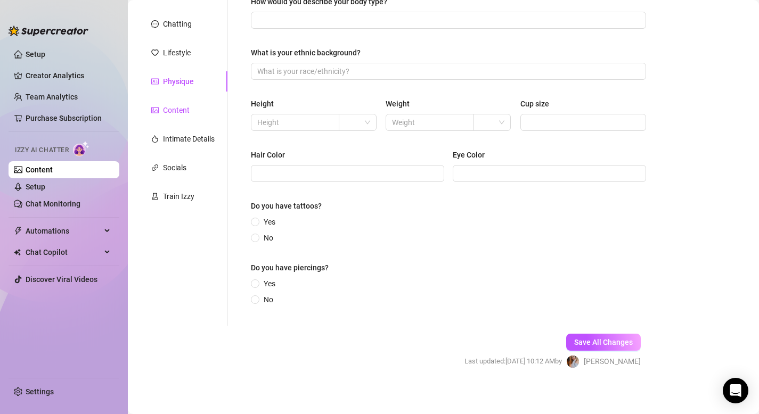
click at [186, 109] on div "Content" at bounding box center [176, 110] width 27 height 12
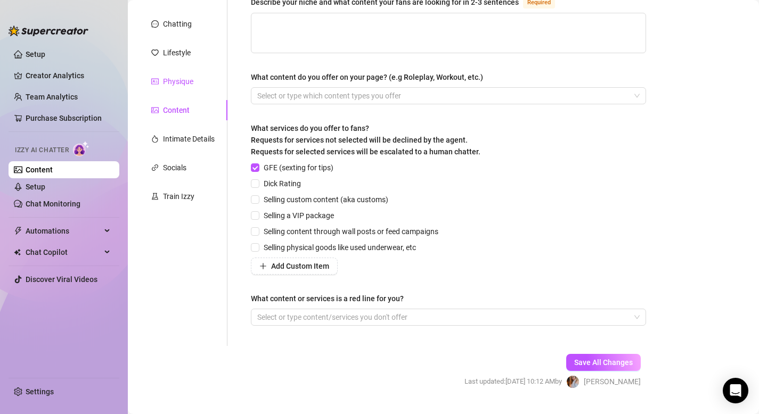
click at [178, 83] on div "Physique" at bounding box center [178, 82] width 30 height 12
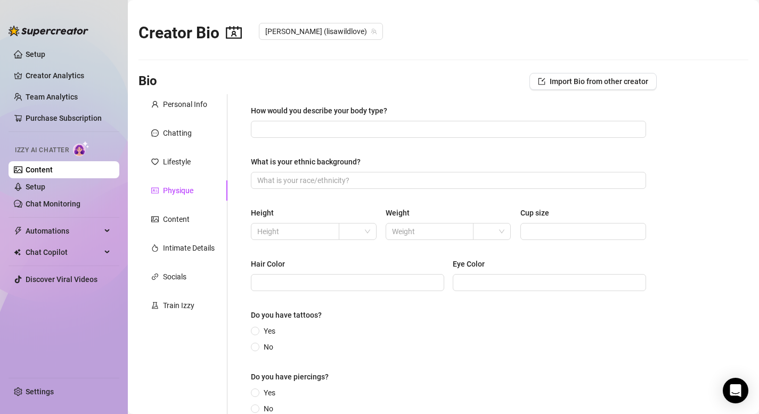
scroll to position [1, 0]
click at [319, 130] on input "How would you describe your body type?" at bounding box center [447, 128] width 380 height 12
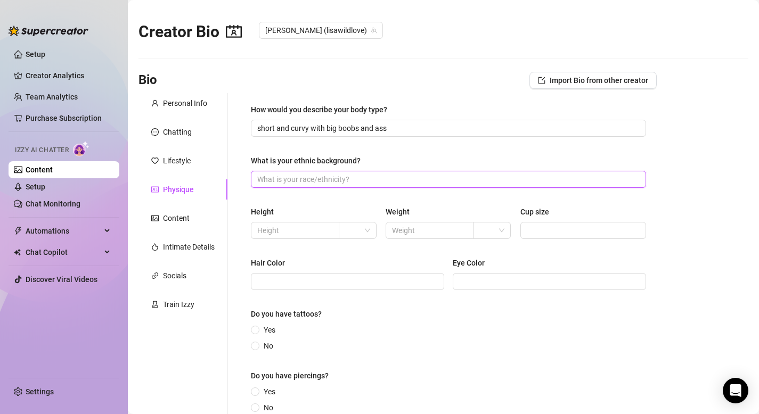
click at [306, 183] on input "What is your ethnic background?" at bounding box center [447, 180] width 380 height 12
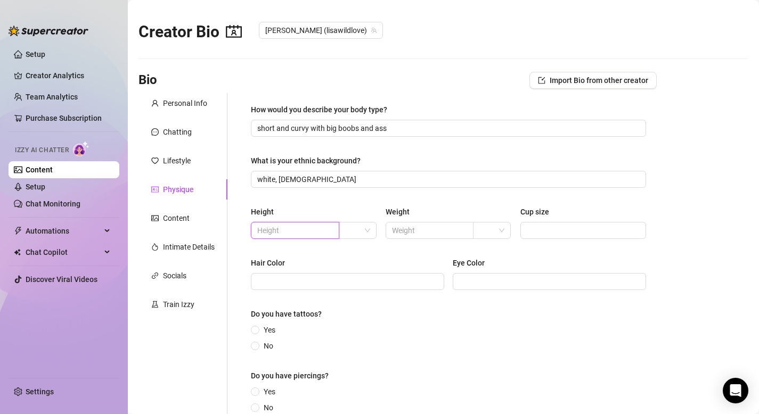
click at [285, 228] on input "text" at bounding box center [293, 231] width 73 height 12
click at [368, 232] on span at bounding box center [357, 231] width 25 height 16
click at [355, 253] on div "cm" at bounding box center [357, 252] width 21 height 12
click at [435, 225] on input "text" at bounding box center [428, 231] width 73 height 12
click at [494, 225] on input "search" at bounding box center [486, 231] width 15 height 16
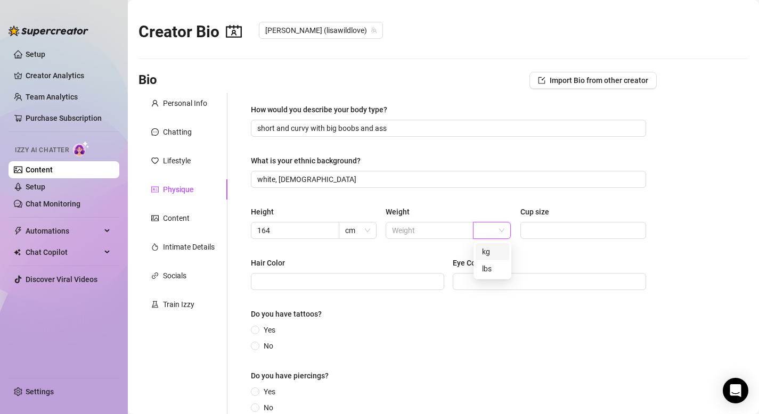
click at [490, 251] on div "kg" at bounding box center [492, 252] width 21 height 12
click at [413, 225] on input "text" at bounding box center [428, 231] width 73 height 12
click at [569, 233] on input "Cup size" at bounding box center [582, 231] width 111 height 12
click at [410, 278] on input "Hair Color" at bounding box center [346, 282] width 178 height 12
click at [557, 281] on input "Eye Color" at bounding box center [548, 282] width 178 height 12
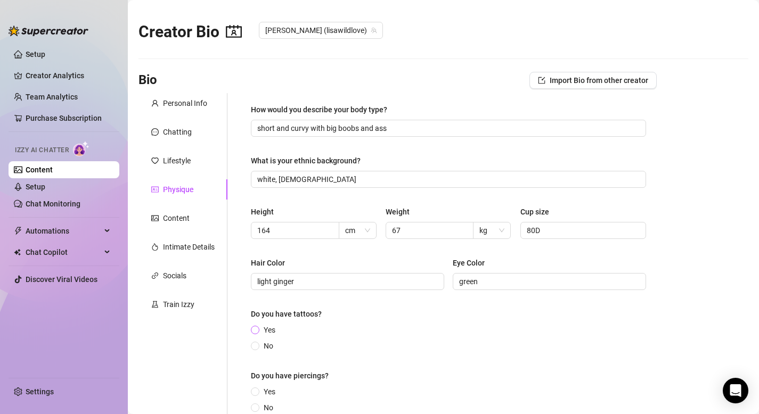
click at [254, 325] on label "Yes" at bounding box center [265, 330] width 29 height 12
click at [254, 327] on input "Yes" at bounding box center [255, 330] width 4 height 7
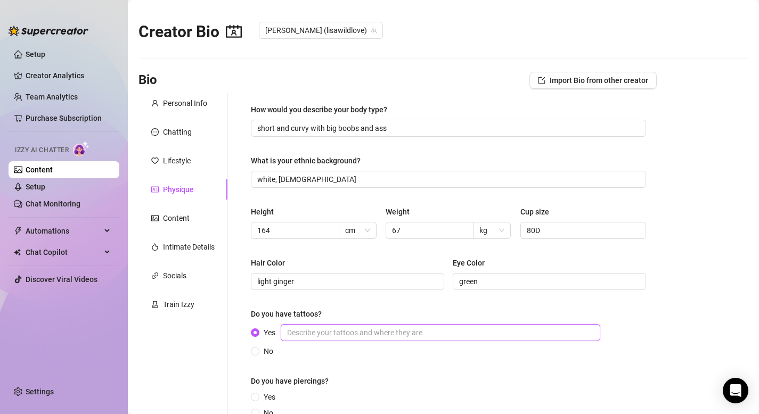
click at [333, 332] on input "Yes" at bounding box center [440, 332] width 319 height 17
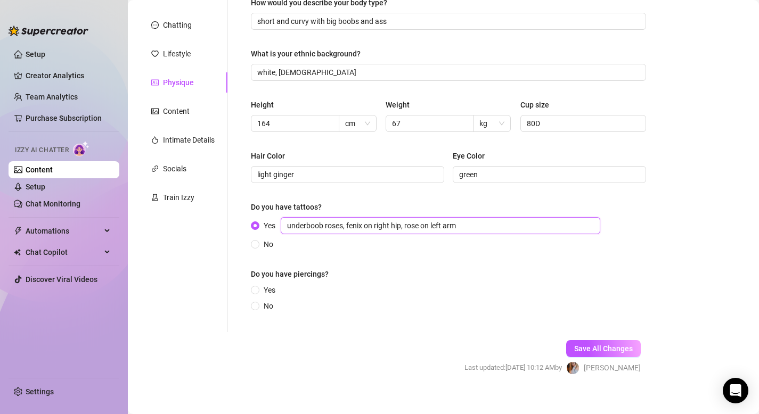
scroll to position [117, 0]
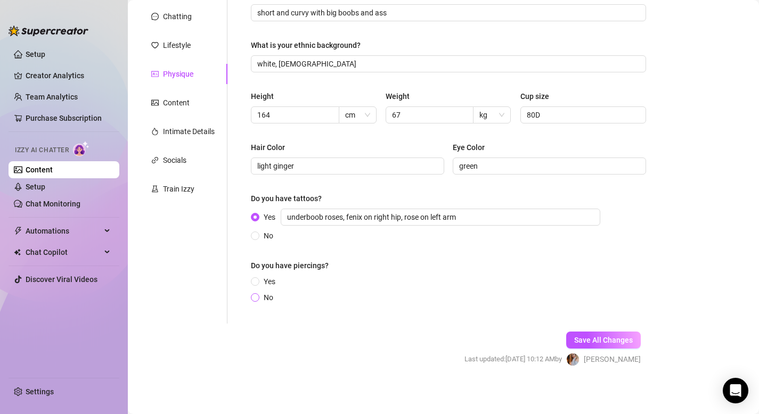
click at [263, 299] on span "No" at bounding box center [268, 298] width 18 height 12
click at [258, 299] on input "No" at bounding box center [255, 298] width 4 height 7
click at [609, 339] on span "Save All Changes" at bounding box center [603, 340] width 59 height 9
click at [176, 19] on div "Chatting" at bounding box center [177, 17] width 29 height 12
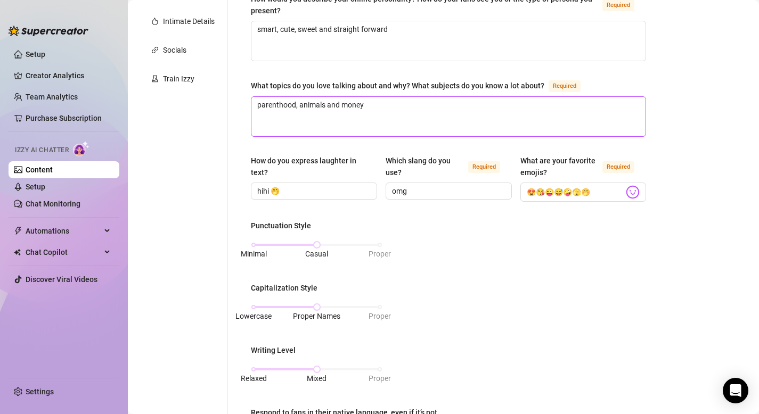
scroll to position [0, 0]
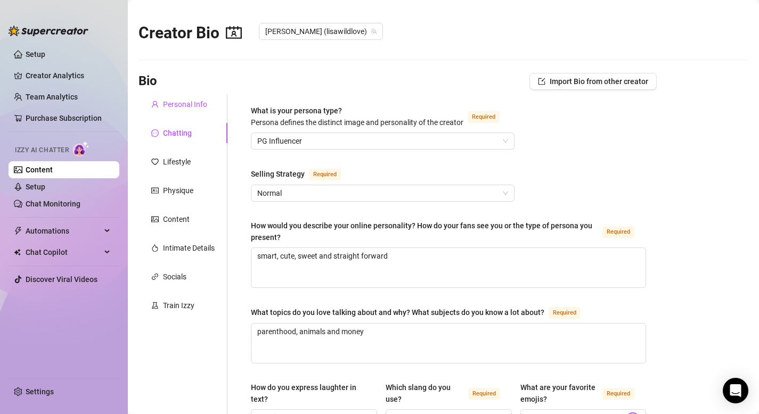
click at [206, 106] on div "Personal Info" at bounding box center [185, 105] width 44 height 12
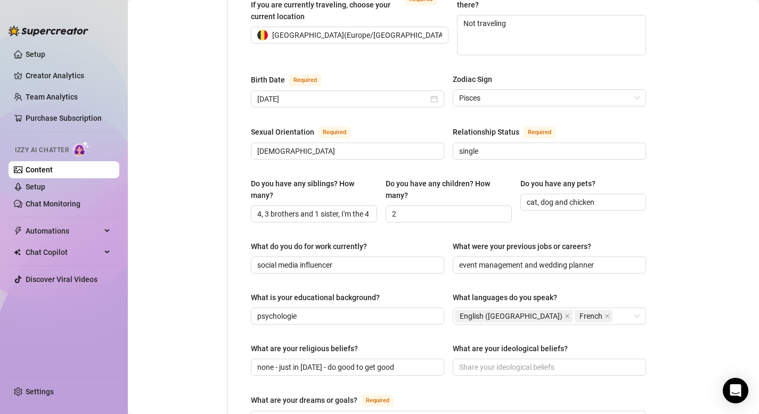
scroll to position [316, 0]
click at [580, 308] on div "English ([GEOGRAPHIC_DATA]) French" at bounding box center [544, 315] width 178 height 15
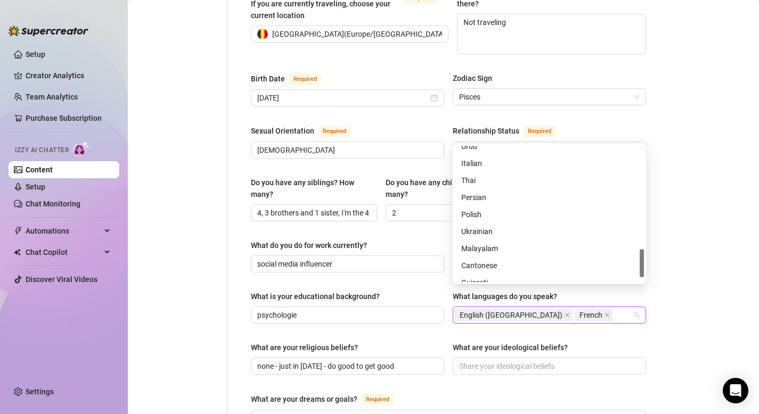
scroll to position [511, 0]
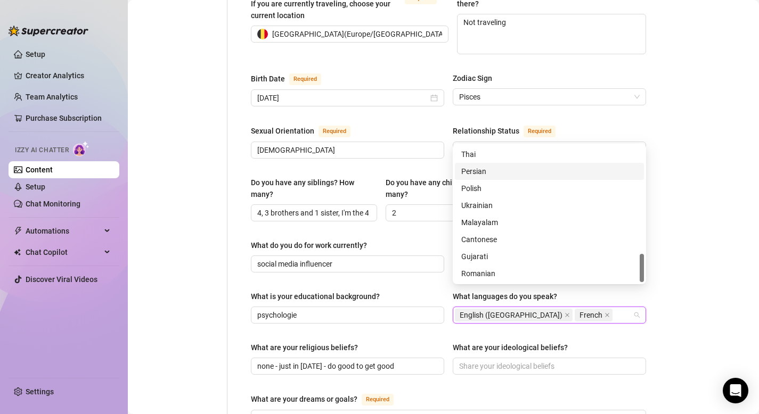
click at [714, 173] on main "Creator Bio [PERSON_NAME] (lisawildlove) Bio Import Bio from other creator Pers…" at bounding box center [443, 235] width 631 height 1103
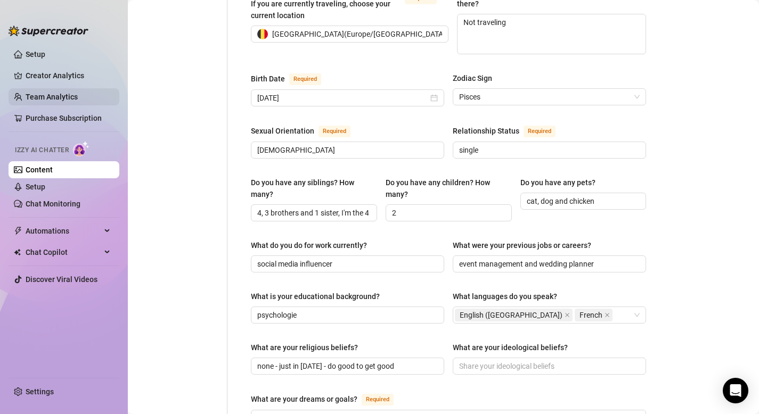
click at [47, 94] on link "Team Analytics" at bounding box center [52, 97] width 52 height 9
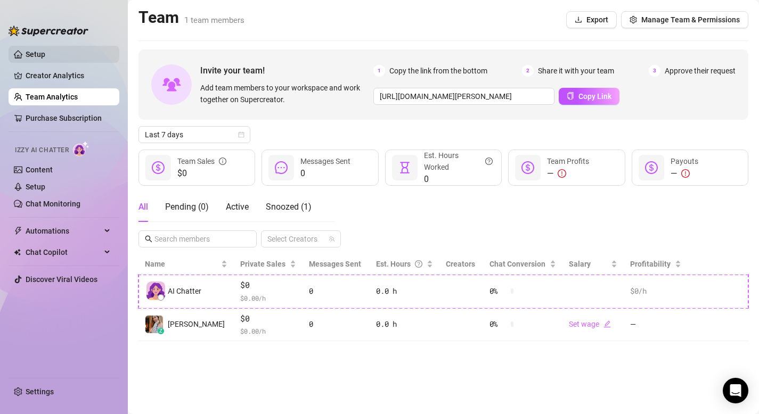
click at [40, 56] on link "Setup" at bounding box center [36, 54] width 20 height 9
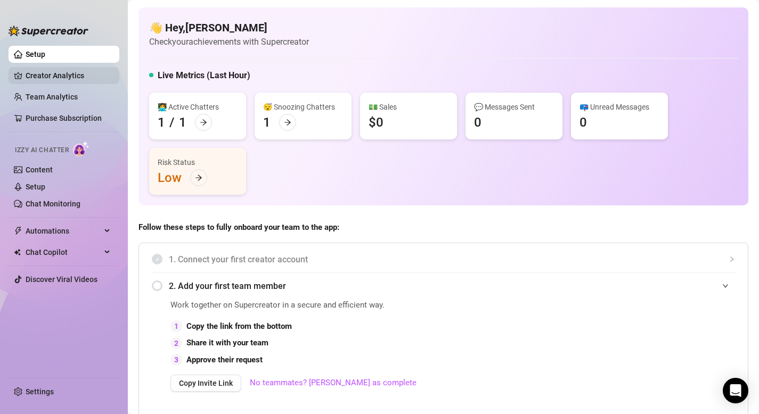
click at [47, 75] on link "Creator Analytics" at bounding box center [68, 75] width 85 height 17
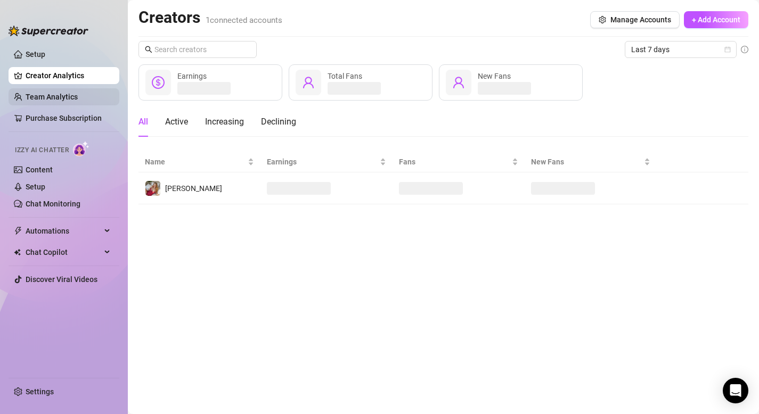
click at [47, 93] on link "Team Analytics" at bounding box center [52, 97] width 52 height 9
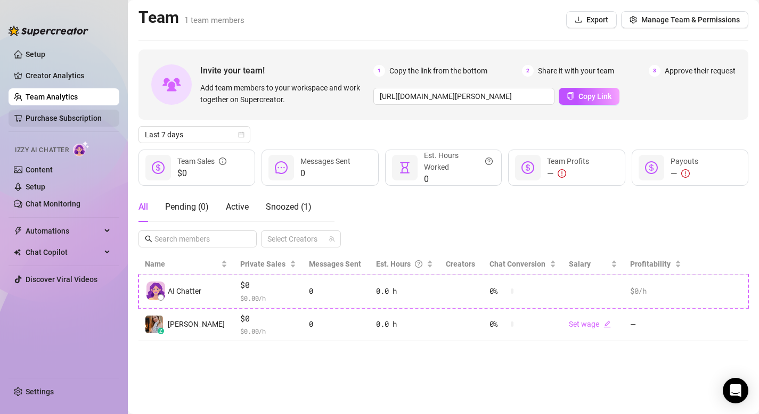
click at [47, 117] on link "Purchase Subscription" at bounding box center [64, 118] width 76 height 9
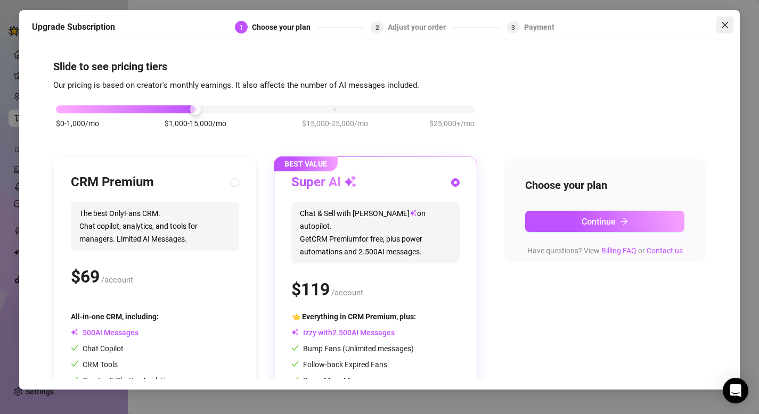
click at [728, 24] on icon "close" at bounding box center [724, 25] width 9 height 9
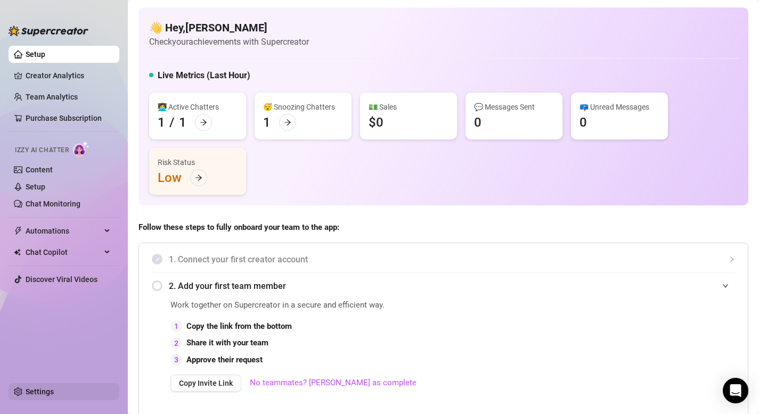
click at [29, 392] on link "Settings" at bounding box center [40, 392] width 28 height 9
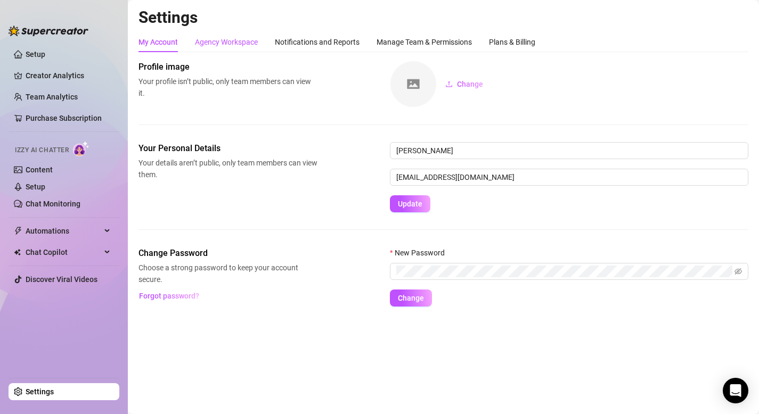
click at [233, 39] on div "Agency Workspace" at bounding box center [226, 42] width 63 height 12
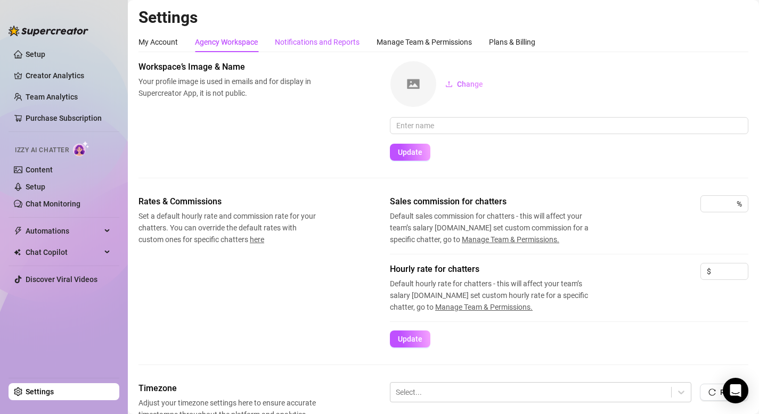
click at [317, 38] on div "Notifications and Reports" at bounding box center [317, 42] width 85 height 12
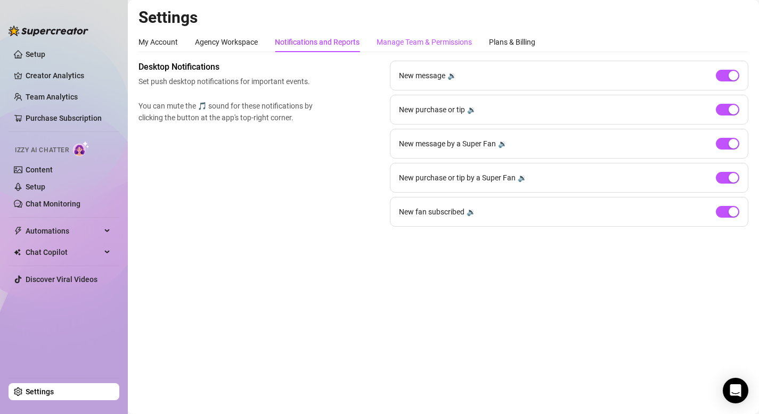
click at [420, 42] on div "Manage Team & Permissions" at bounding box center [423, 42] width 95 height 12
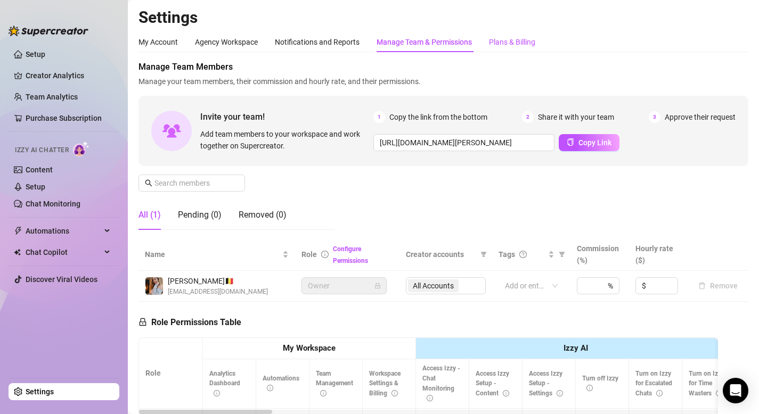
click at [521, 44] on div "Plans & Billing" at bounding box center [512, 42] width 46 height 12
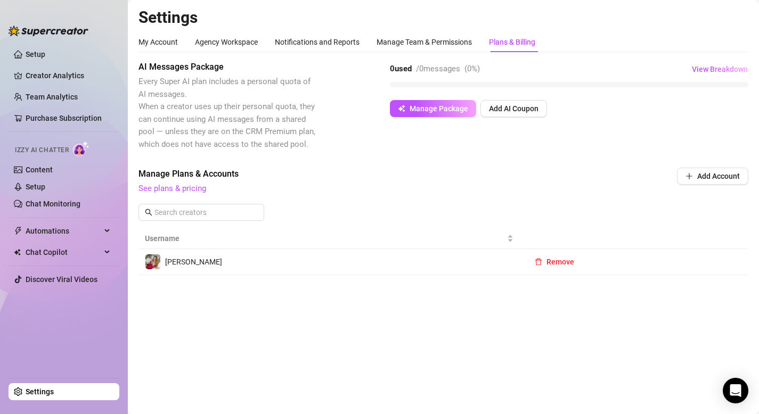
click at [47, 395] on link "Settings" at bounding box center [40, 392] width 28 height 9
click at [87, 150] on img at bounding box center [81, 148] width 17 height 15
click at [31, 54] on link "Setup" at bounding box center [36, 54] width 20 height 9
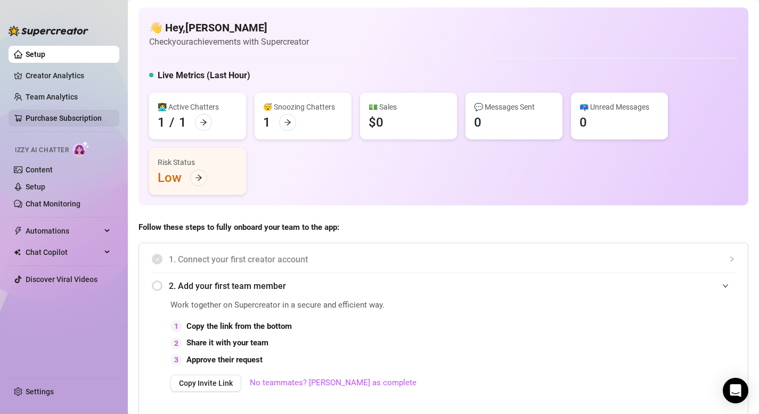
click at [56, 115] on link "Purchase Subscription" at bounding box center [64, 118] width 76 height 9
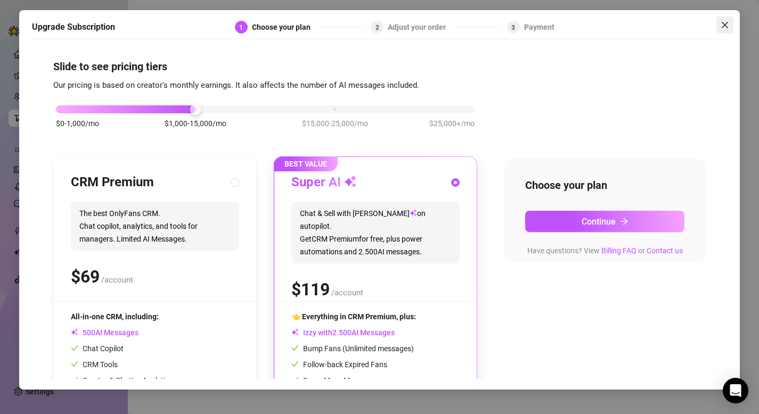
click at [732, 20] on button "Close" at bounding box center [724, 25] width 17 height 17
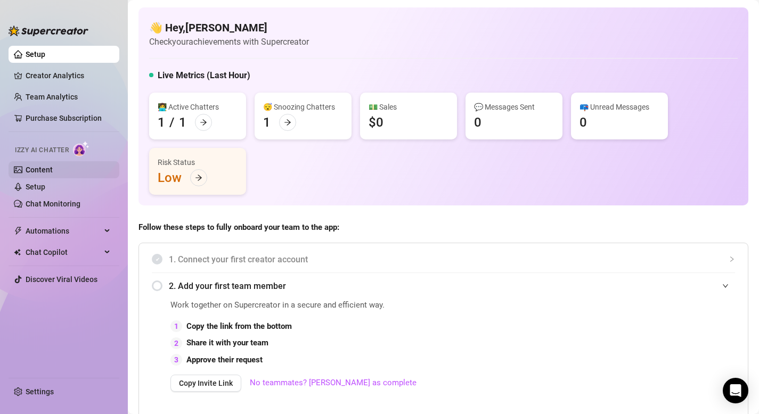
click at [52, 169] on link "Content" at bounding box center [39, 170] width 27 height 9
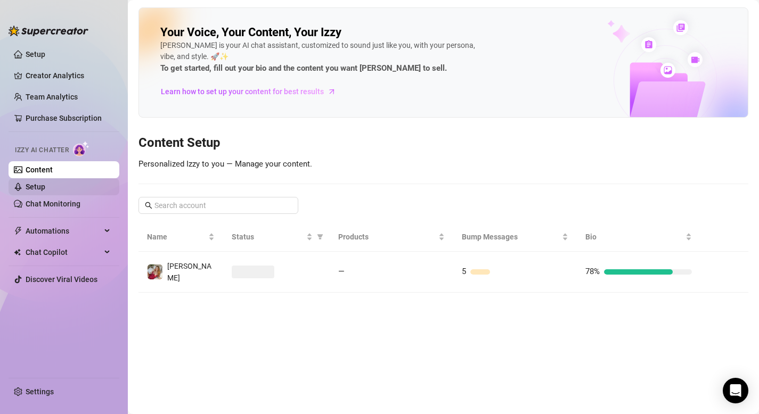
click at [45, 187] on link "Setup" at bounding box center [36, 187] width 20 height 9
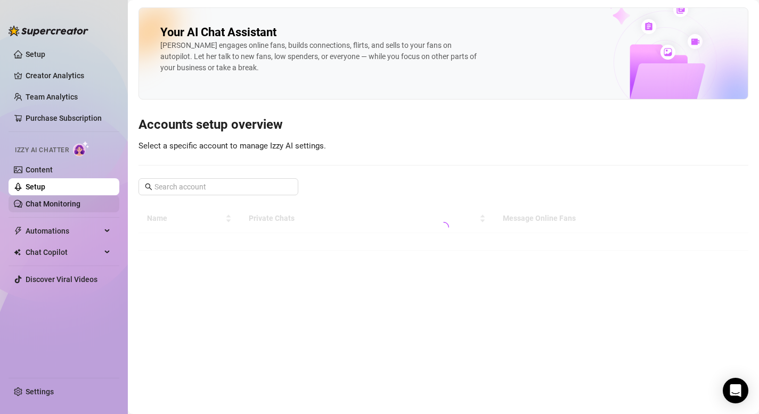
click at [55, 200] on link "Chat Monitoring" at bounding box center [53, 204] width 55 height 9
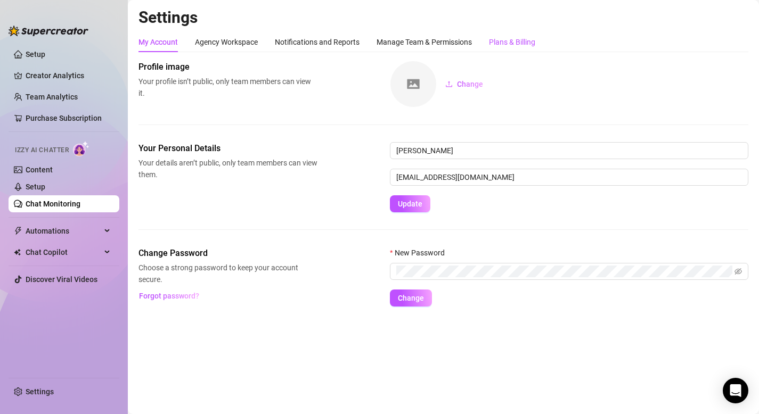
click at [520, 37] on div "Plans & Billing" at bounding box center [512, 42] width 46 height 12
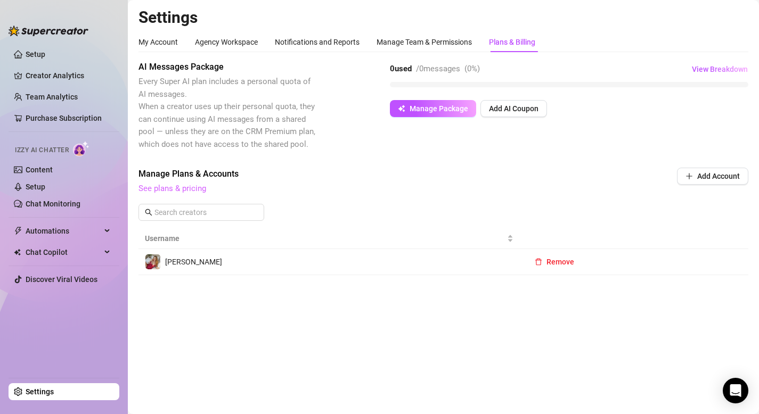
click at [183, 190] on link "See plans & pricing" at bounding box center [172, 189] width 68 height 10
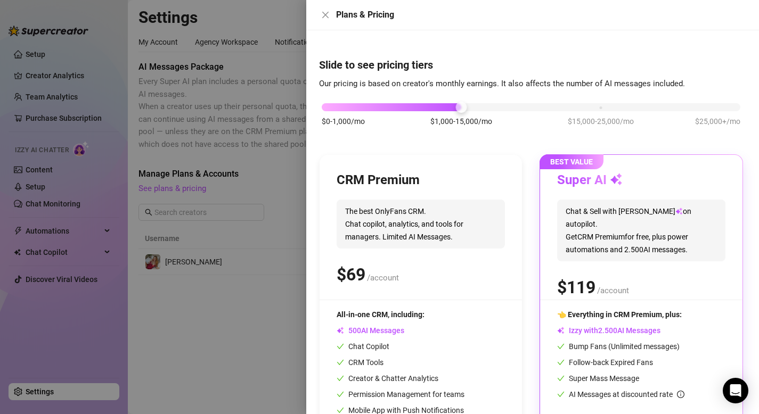
scroll to position [58, 0]
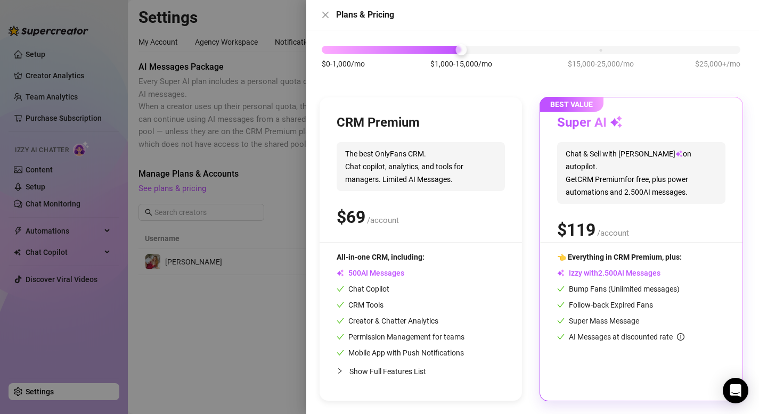
click at [607, 194] on div "Super AI Chat & Sell with Izzy on autopilot. Get CRM Premium for free, plus pow…" at bounding box center [641, 178] width 168 height 128
click at [628, 276] on span "Izzy with AI Messages" at bounding box center [608, 273] width 103 height 9
click at [611, 168] on span "Chat & Sell with Izzy on autopilot. Get CRM Premium for free, plus power automa…" at bounding box center [641, 173] width 168 height 62
click at [583, 108] on span "BEST VALUE" at bounding box center [571, 104] width 64 height 15
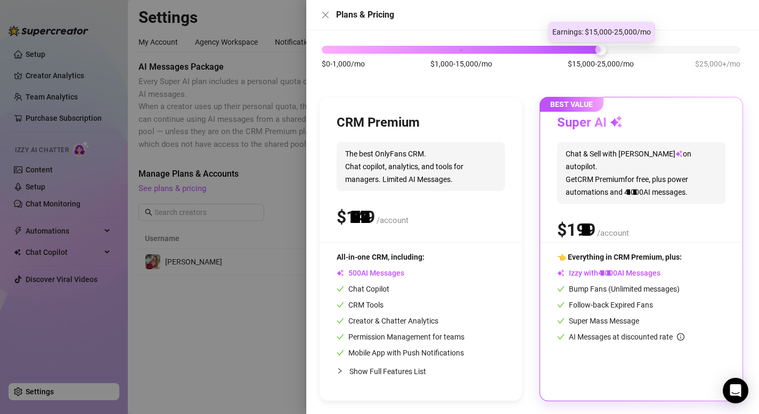
drag, startPoint x: 463, startPoint y: 48, endPoint x: 561, endPoint y: 52, distance: 97.5
click at [561, 50] on div "$0-1,000/mo $1,000-15,000/mo $15,000-25,000/mo $25,000+/mo" at bounding box center [531, 47] width 419 height 6
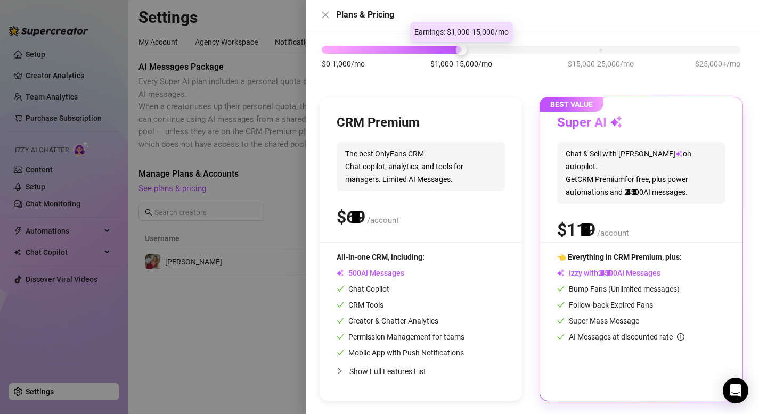
click at [452, 50] on div at bounding box center [392, 50] width 140 height 8
click at [438, 183] on span "The best OnlyFans CRM. Chat copilot, analytics, and tools for managers. Limited…" at bounding box center [421, 166] width 168 height 49
click at [580, 100] on span "BEST VALUE" at bounding box center [571, 104] width 64 height 15
click at [394, 281] on div "All-in-one CRM, including: AI Messages Chat Copilot CRM Tools Creator & Chatter…" at bounding box center [401, 305] width 128 height 108
click at [384, 126] on h3 "CRM Premium" at bounding box center [378, 122] width 83 height 17
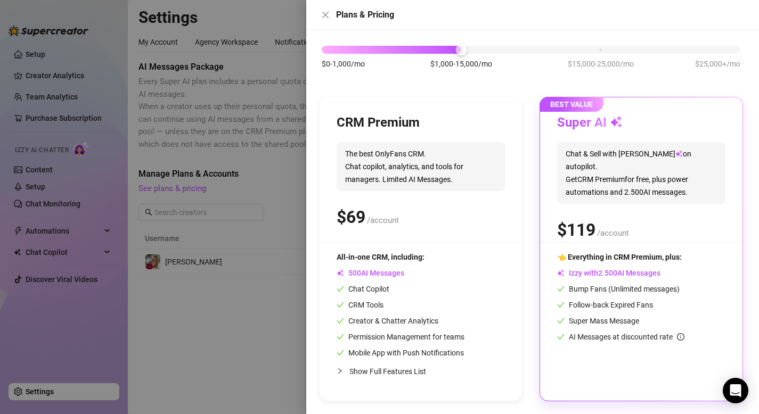
click at [367, 148] on span "The best OnlyFans CRM. Chat copilot, analytics, and tools for managers. Limited…" at bounding box center [421, 166] width 168 height 49
click at [373, 173] on span "The best OnlyFans CRM. Chat copilot, analytics, and tools for managers. Limited…" at bounding box center [421, 166] width 168 height 49
drag, startPoint x: 606, startPoint y: 89, endPoint x: 354, endPoint y: 63, distance: 253.7
click at [354, 65] on div "$0-1,000/mo $1,000-15,000/mo $15,000-25,000/mo $25,000+/mo" at bounding box center [531, 62] width 424 height 60
click at [325, 9] on button "Close" at bounding box center [325, 15] width 13 height 13
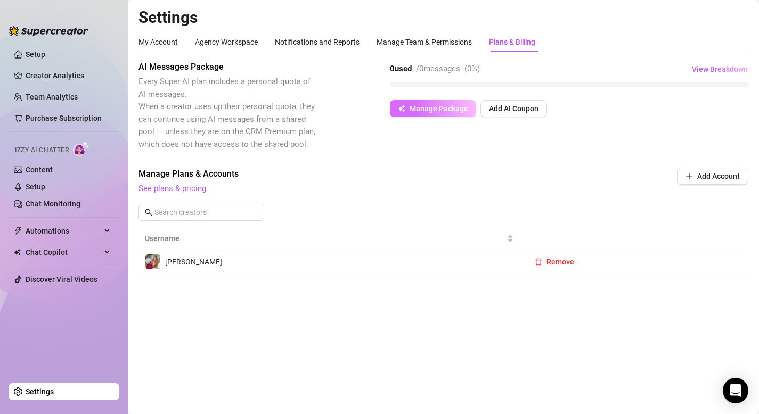
click at [433, 104] on span "Manage Package" at bounding box center [438, 108] width 59 height 9
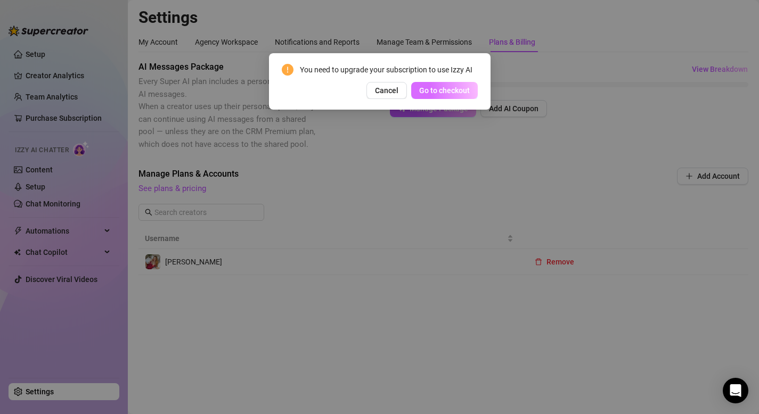
click at [442, 91] on span "Go to checkout" at bounding box center [444, 90] width 51 height 9
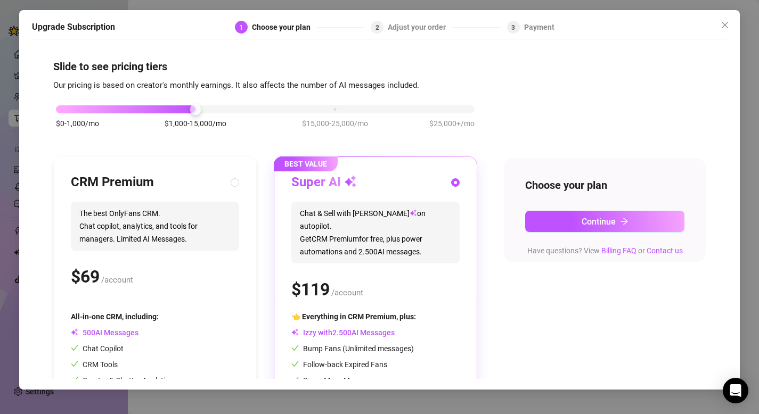
scroll to position [81, 0]
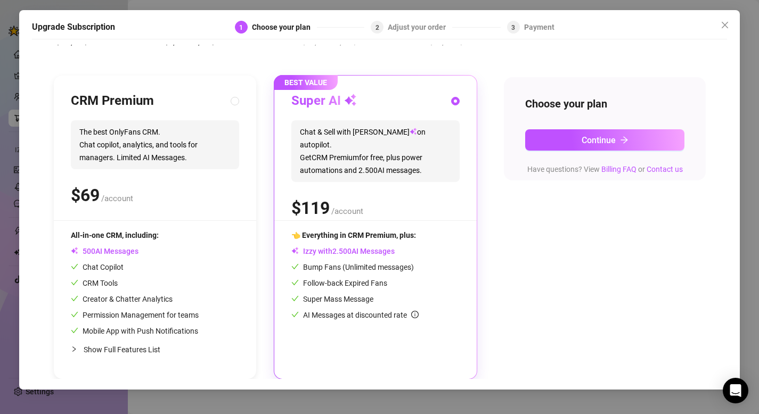
click at [162, 256] on div "AI Messages" at bounding box center [135, 251] width 128 height 12
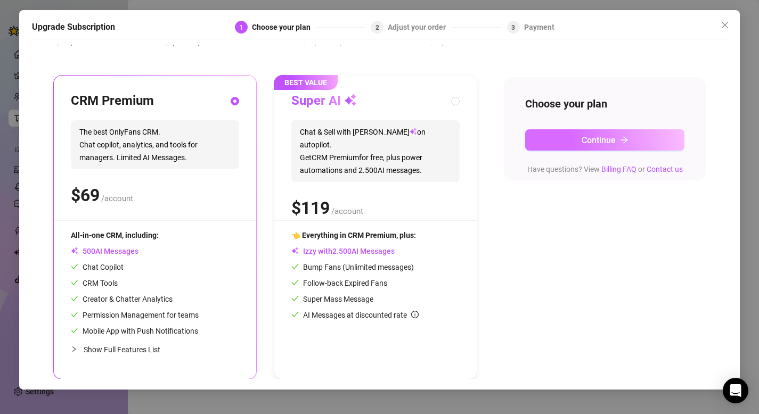
click at [626, 133] on button "Continue" at bounding box center [605, 139] width 160 height 21
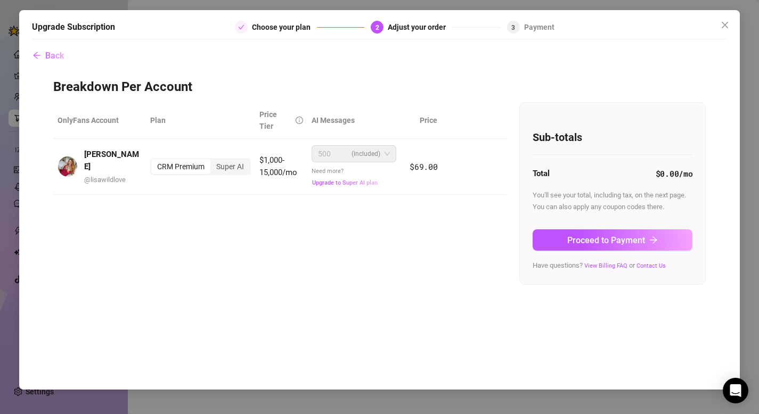
scroll to position [0, 0]
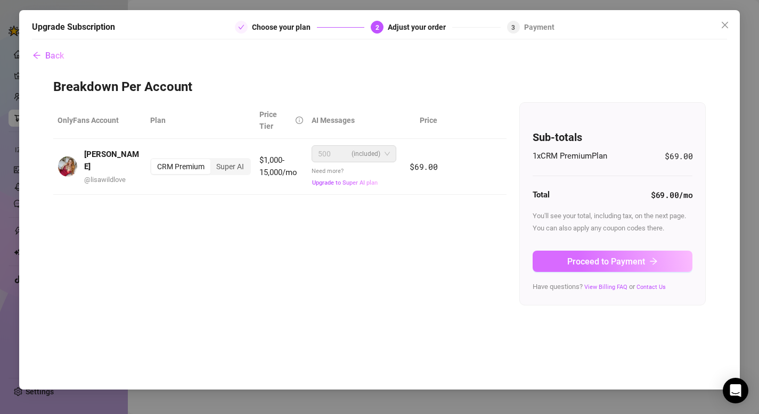
click at [611, 262] on span "Proceed to Payment" at bounding box center [606, 262] width 78 height 10
